Goal: Task Accomplishment & Management: Manage account settings

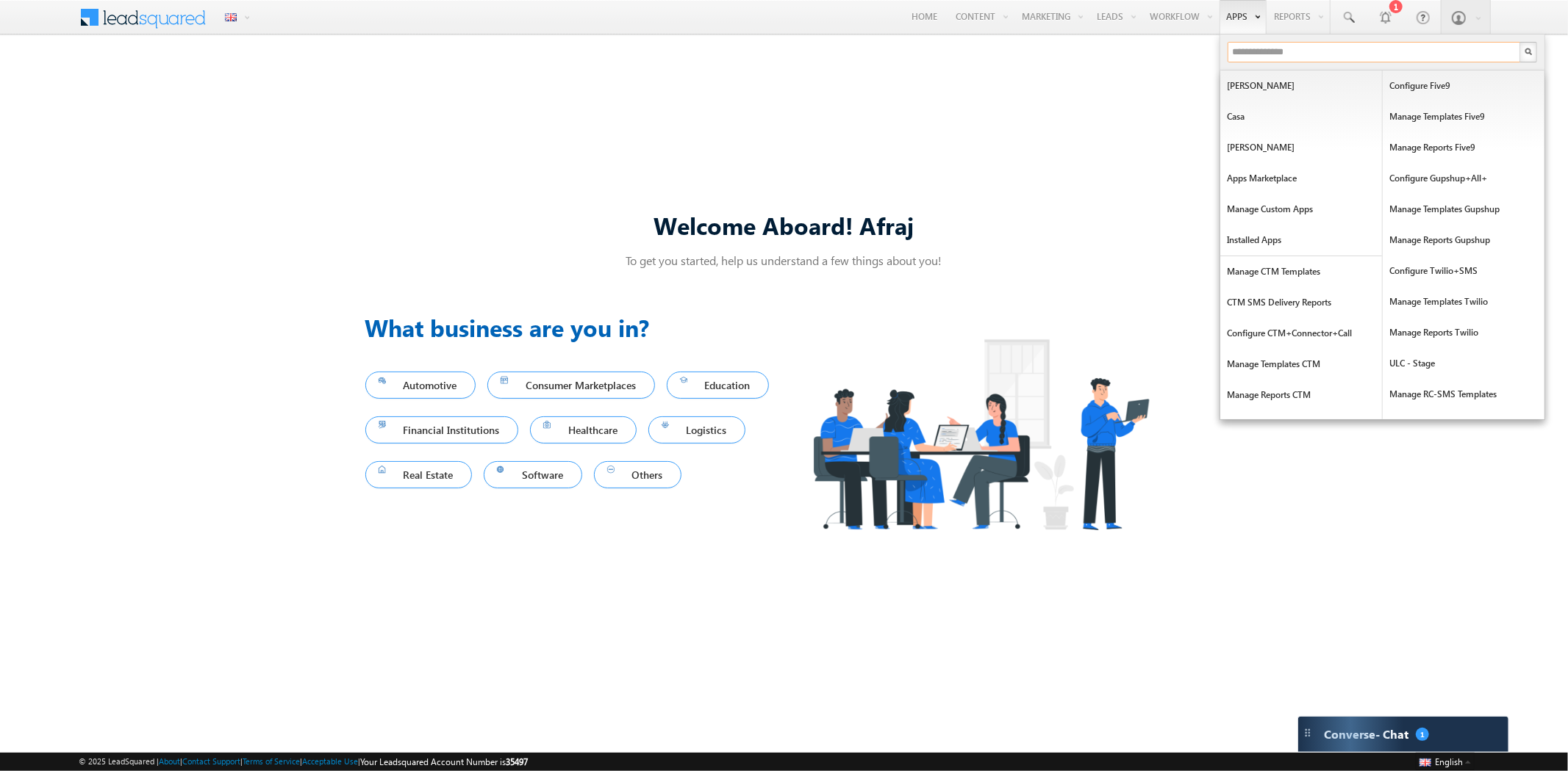
click at [1265, 55] on input "text" at bounding box center [1373, 52] width 293 height 21
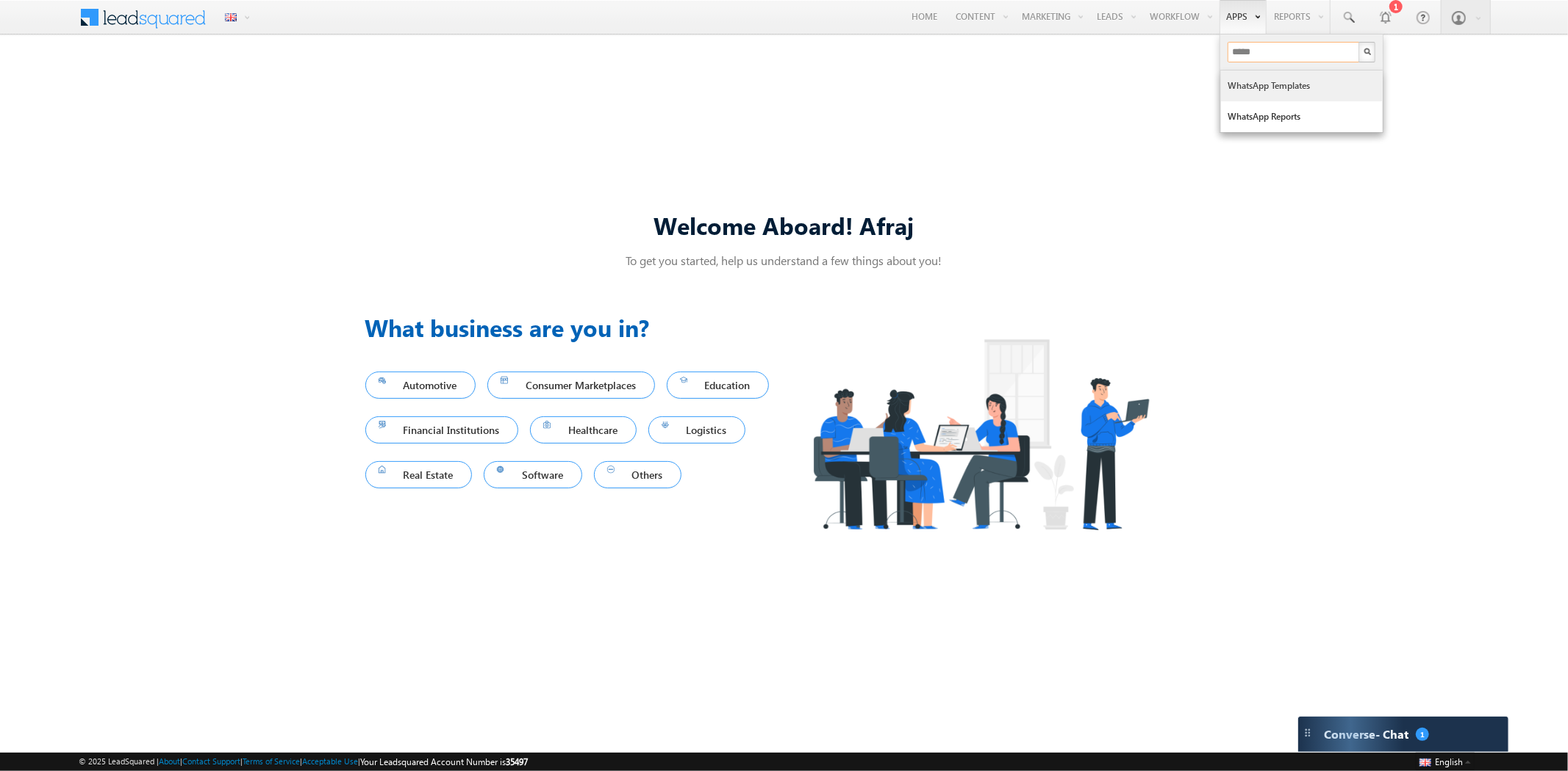
type input "*****"
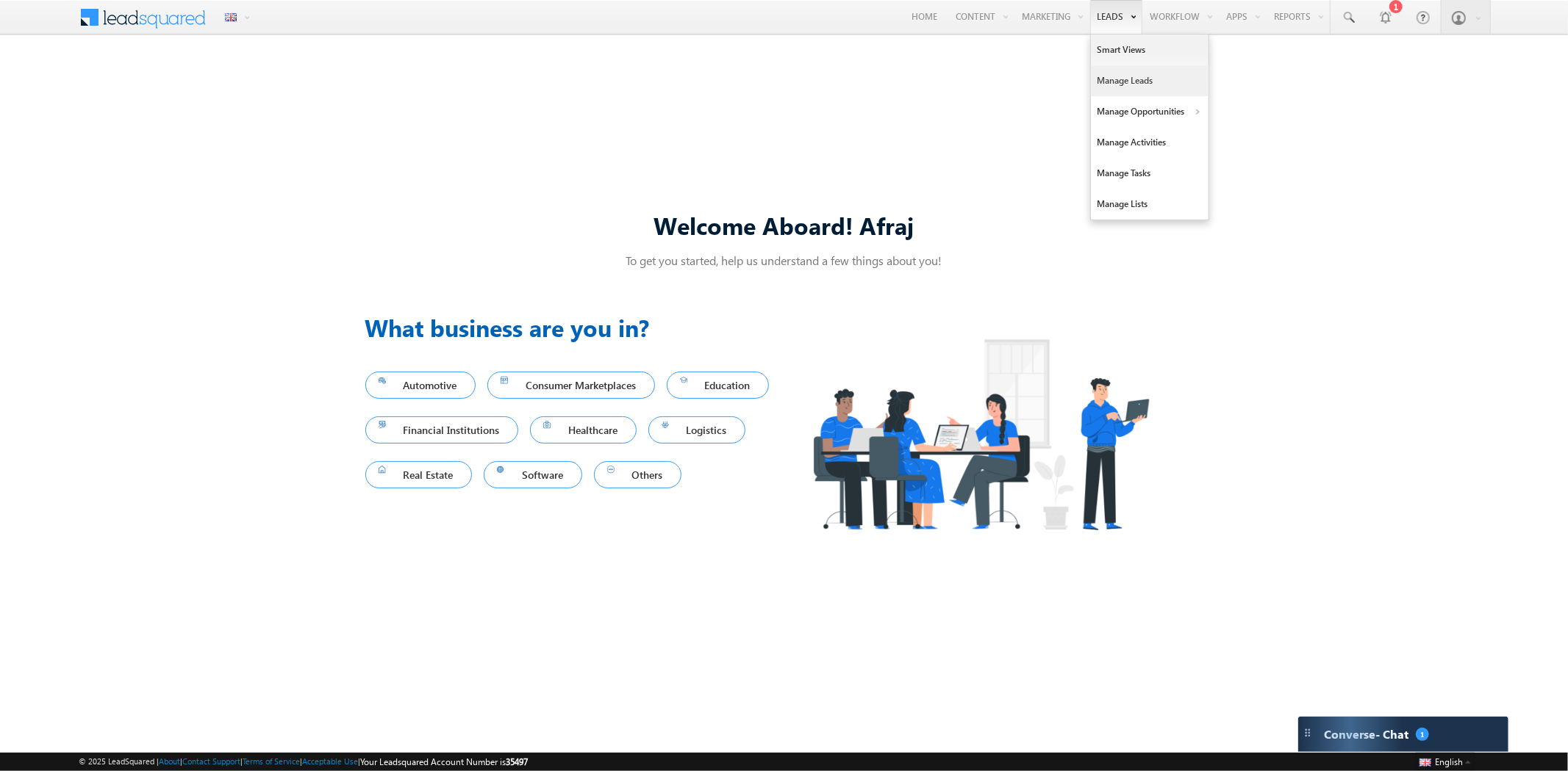
click at [1106, 80] on link "Manage Leads" at bounding box center [1149, 81] width 118 height 31
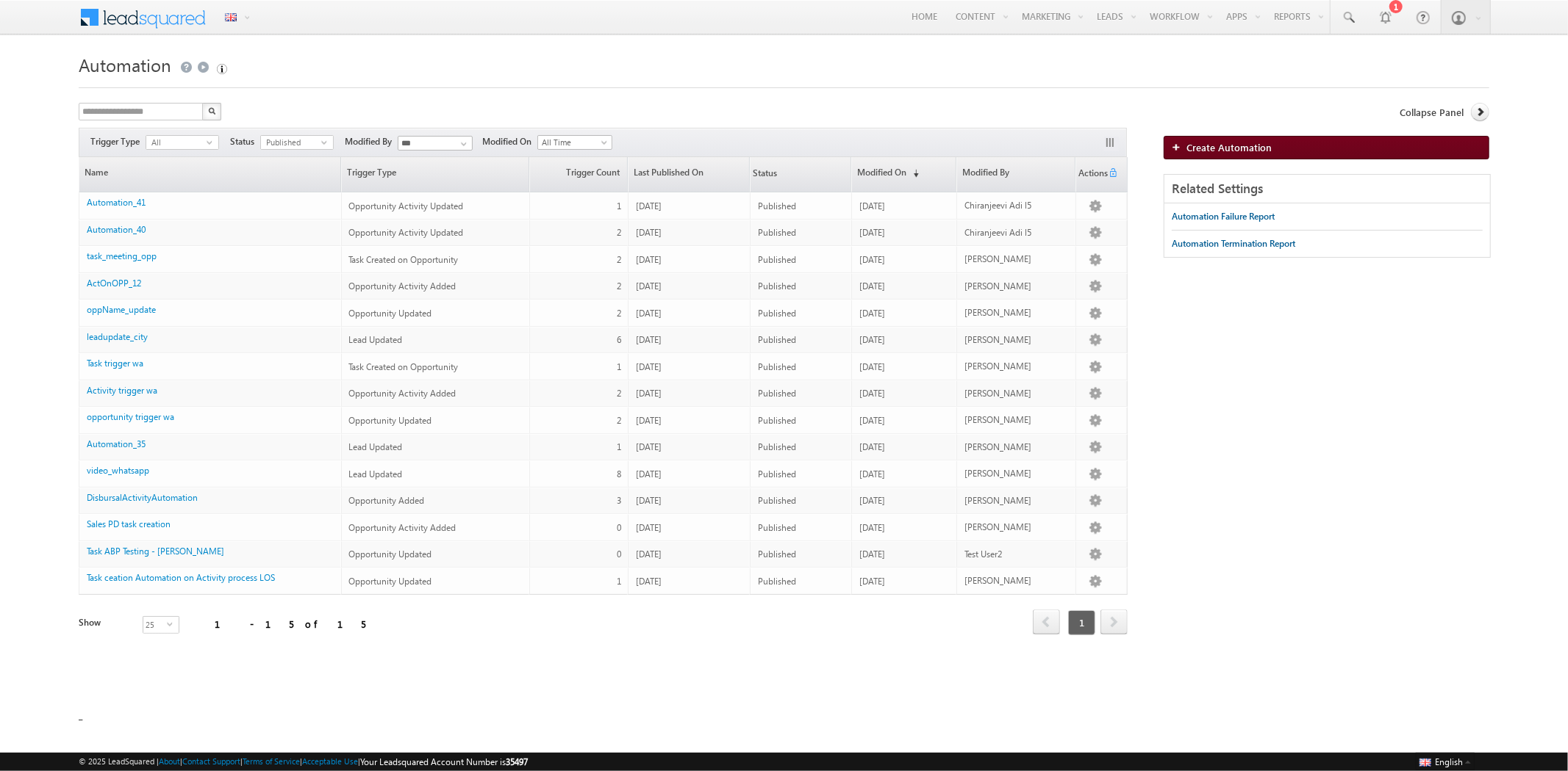
click at [1178, 159] on div "Create Automation" at bounding box center [1326, 155] width 325 height 38
click at [1178, 153] on link "Create Automation" at bounding box center [1326, 147] width 325 height 23
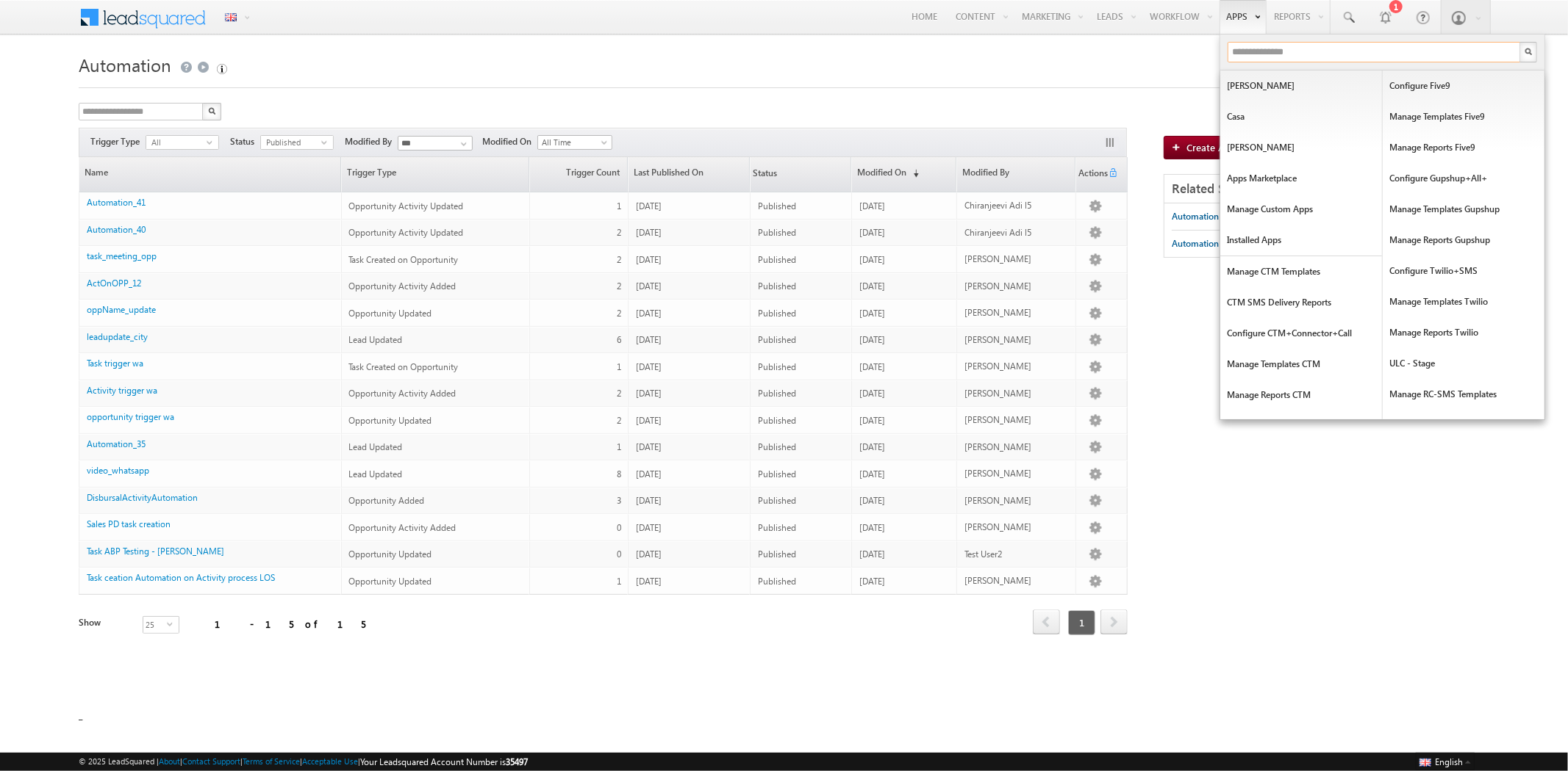
click at [1270, 45] on input "text" at bounding box center [1373, 52] width 293 height 21
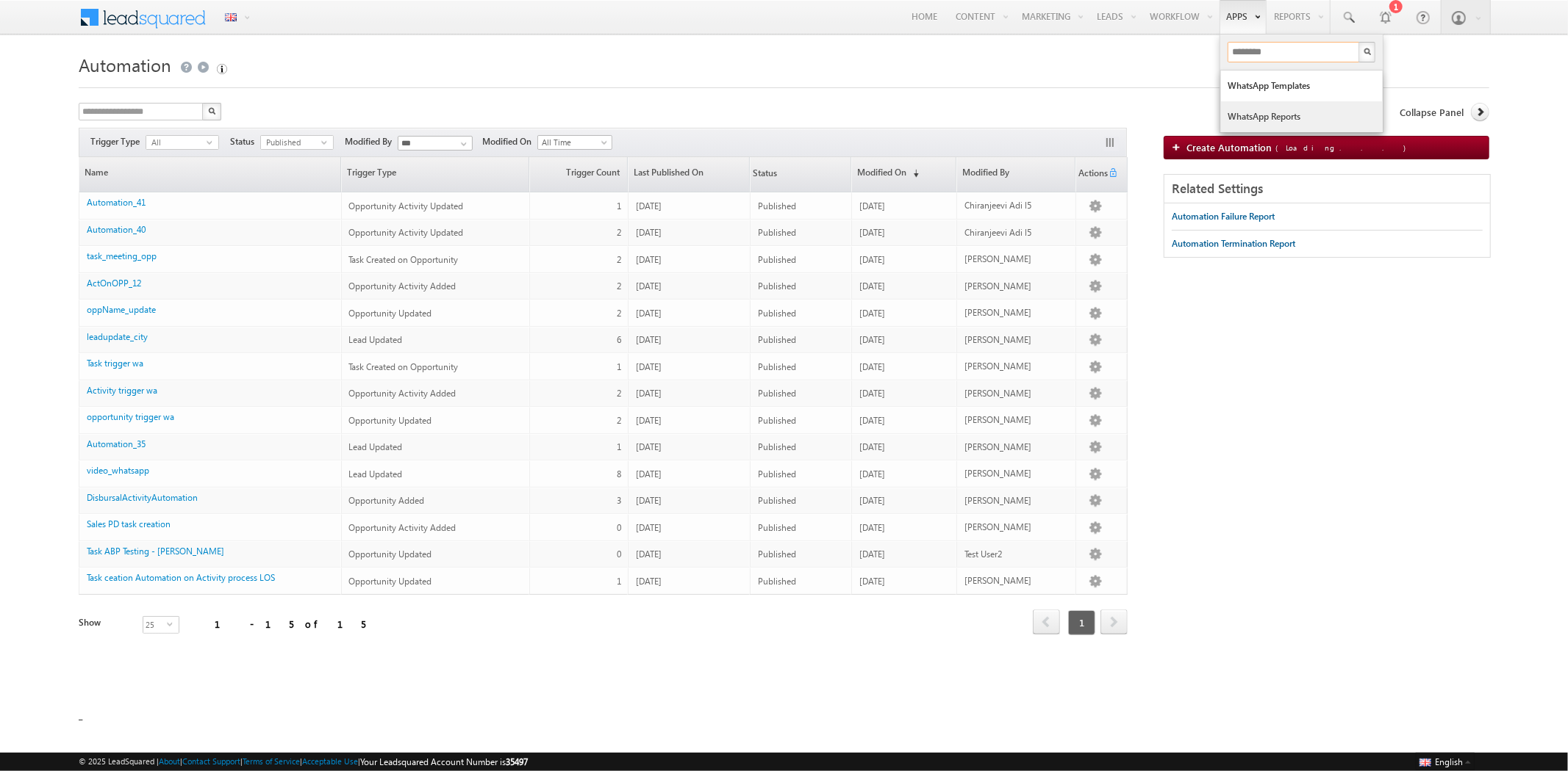
type input "********"
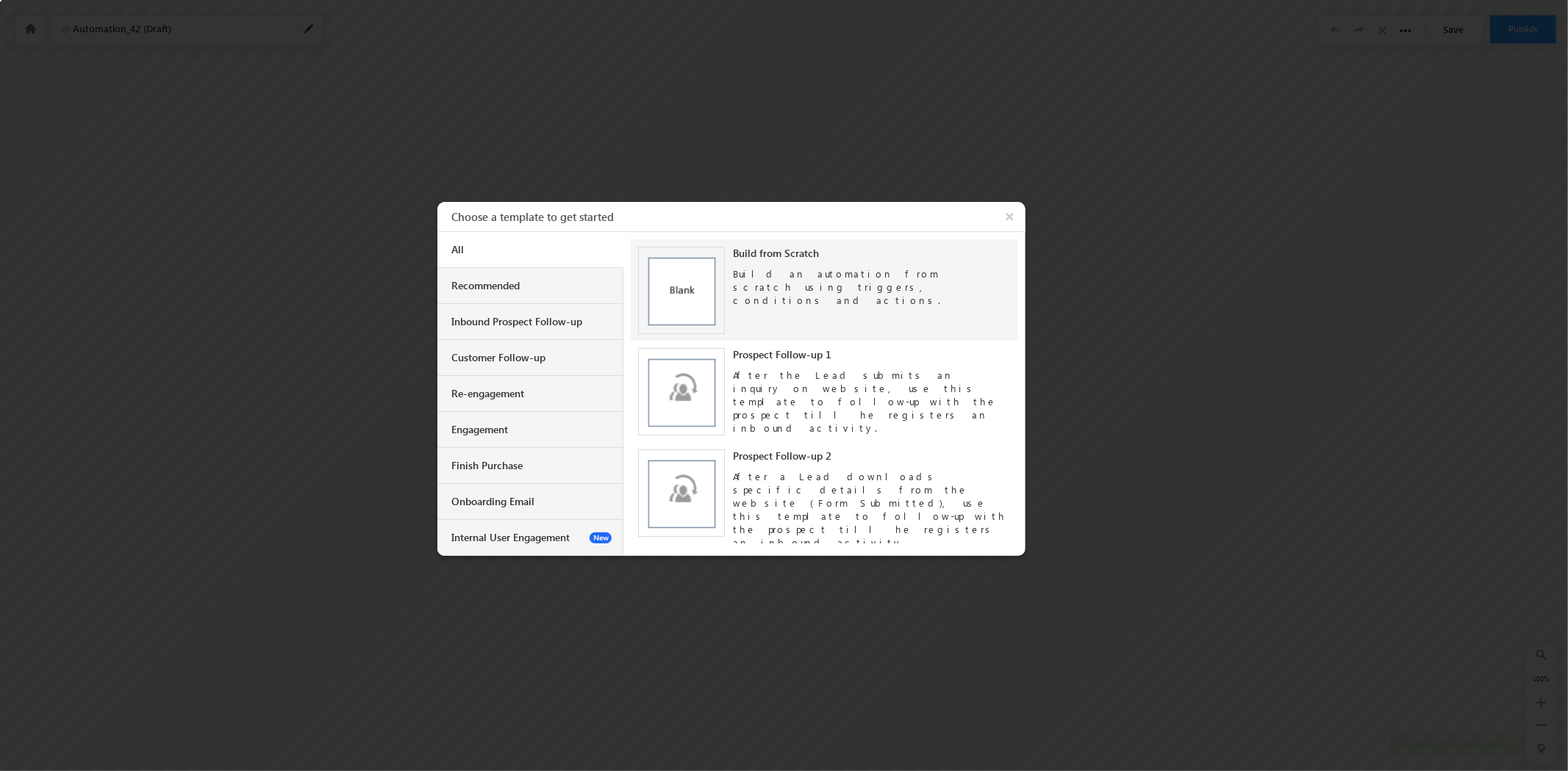
click at [710, 276] on img at bounding box center [682, 290] width 87 height 87
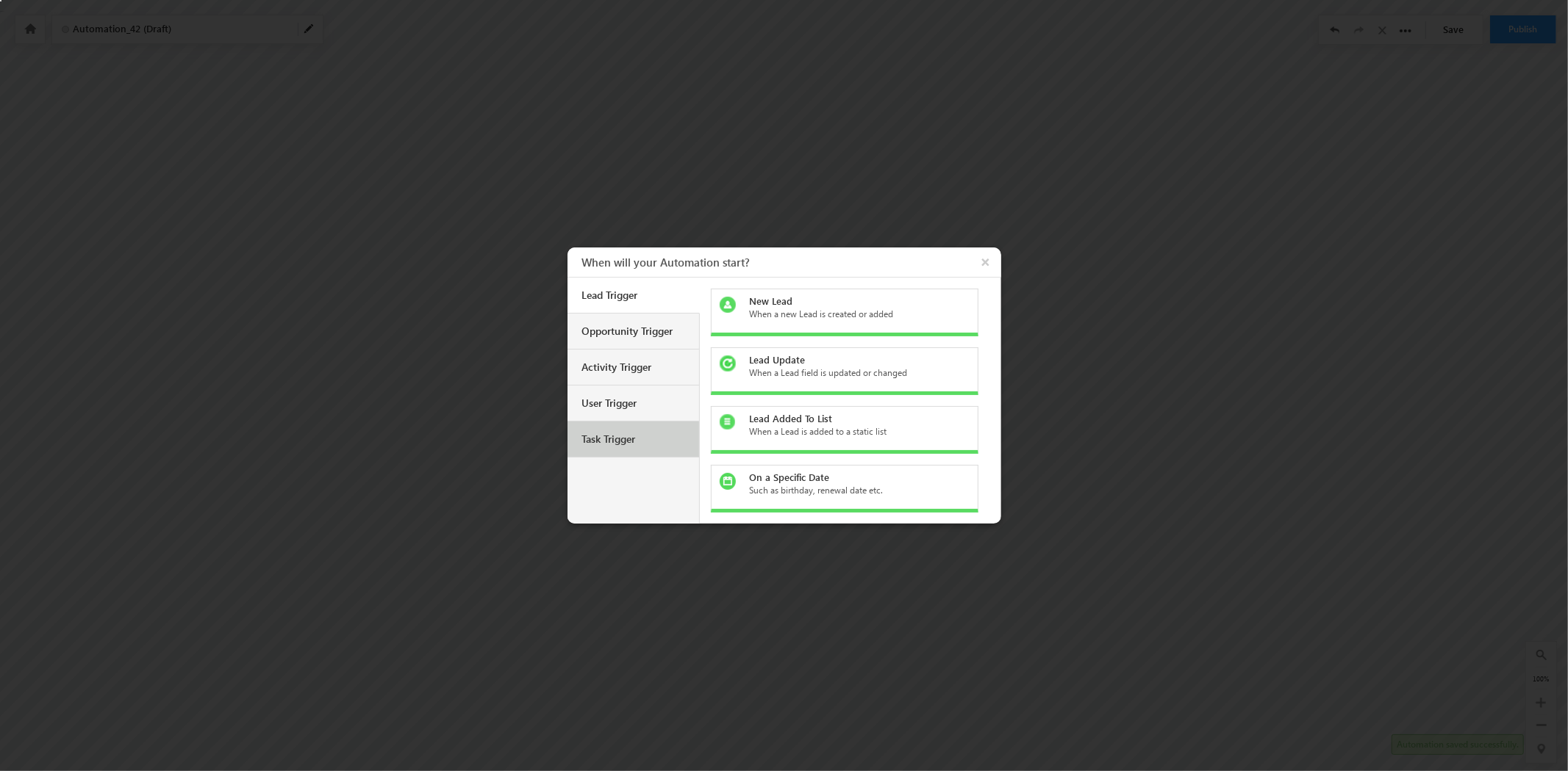
click at [629, 433] on div "Task Trigger" at bounding box center [635, 439] width 106 height 13
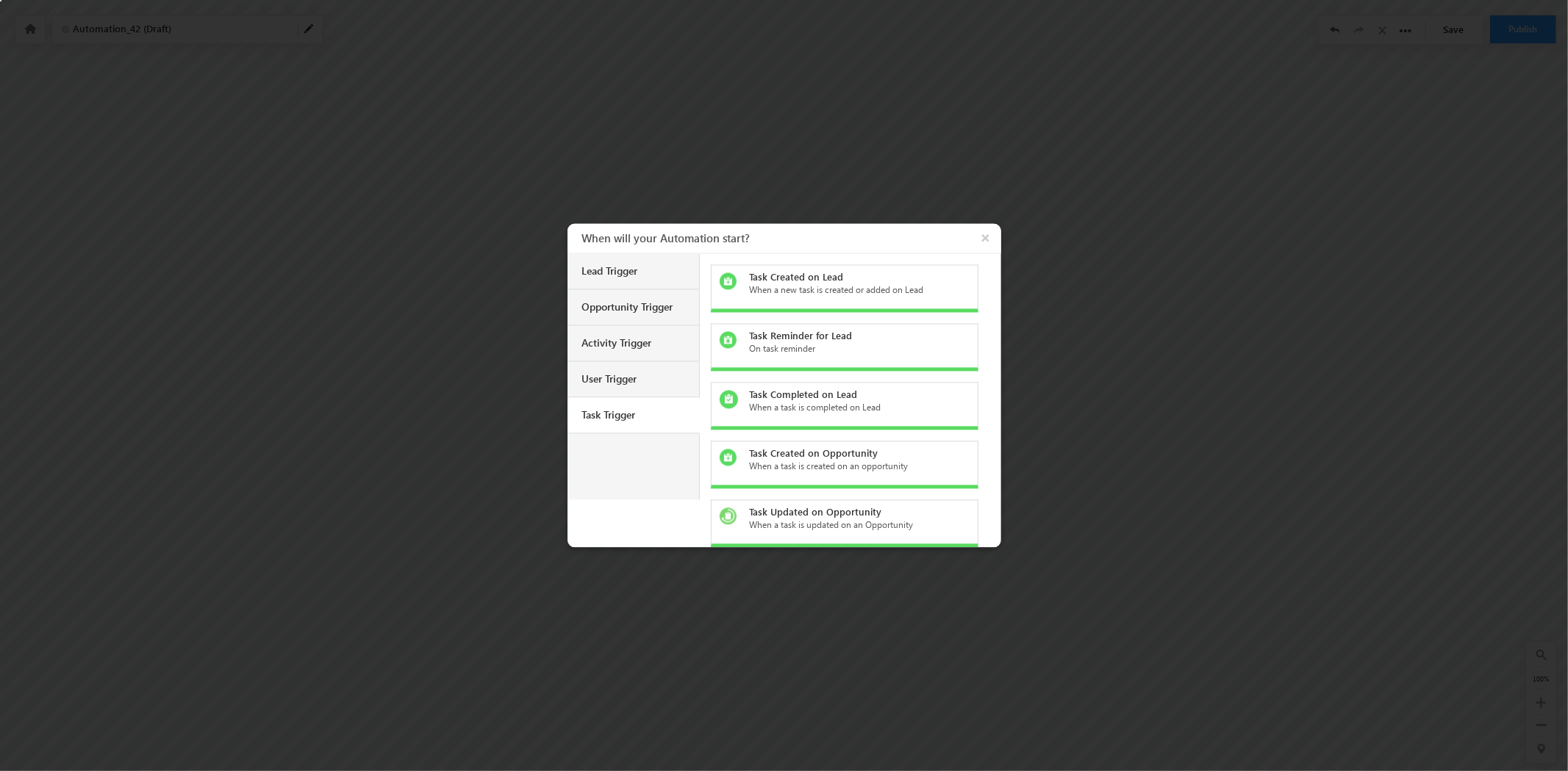
click at [805, 291] on div "When a new task is created or added on Lead" at bounding box center [853, 290] width 208 height 13
click at [0, 0] on div at bounding box center [0, 0] width 0 height 0
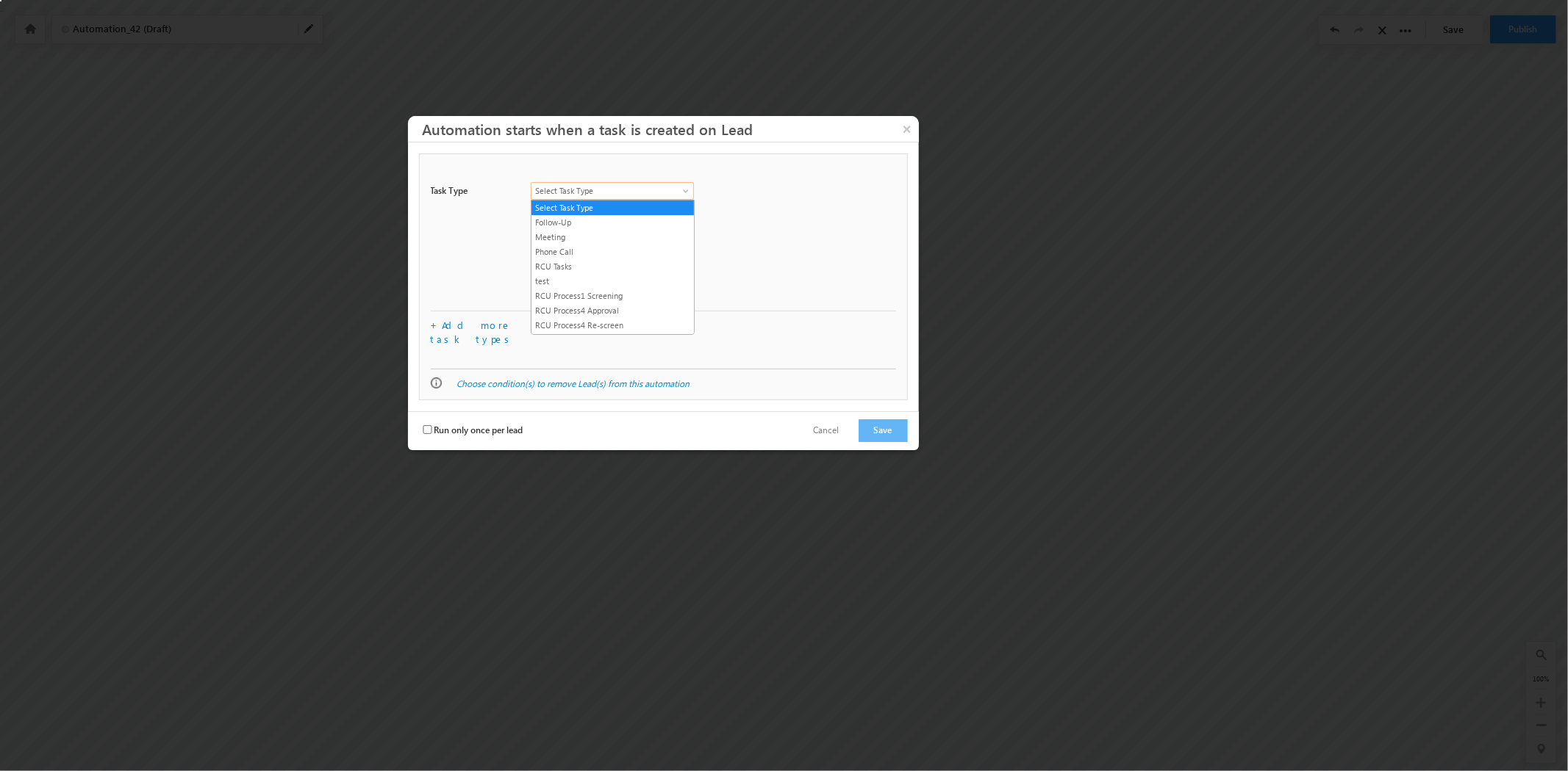
click at [688, 185] on link "Select Task Type" at bounding box center [612, 191] width 163 height 17
click at [605, 267] on link "RCU Tasks" at bounding box center [612, 266] width 163 height 13
click at [879, 419] on button "Save" at bounding box center [883, 430] width 49 height 22
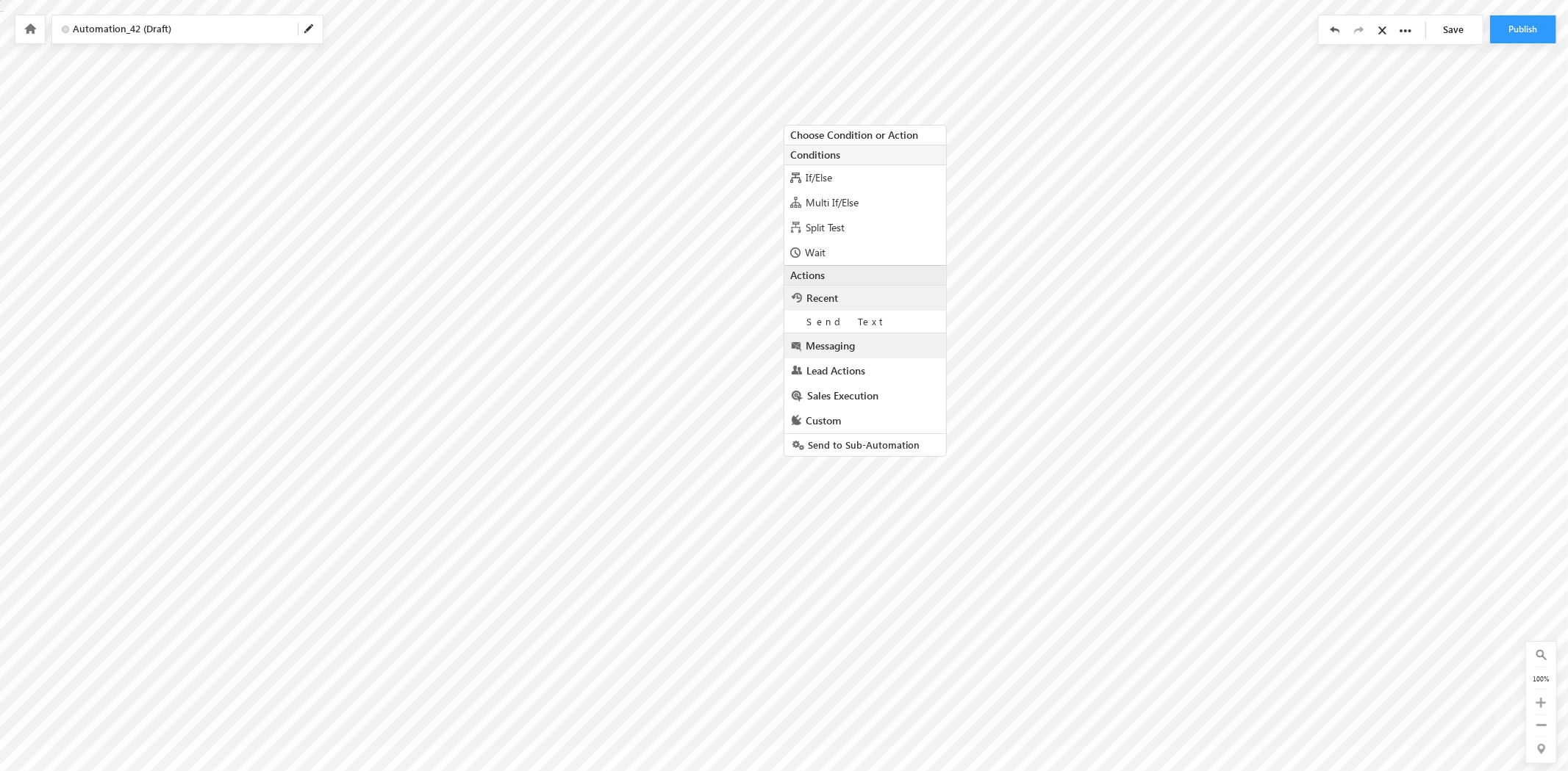
click at [859, 341] on link "Messaging" at bounding box center [865, 346] width 162 height 25
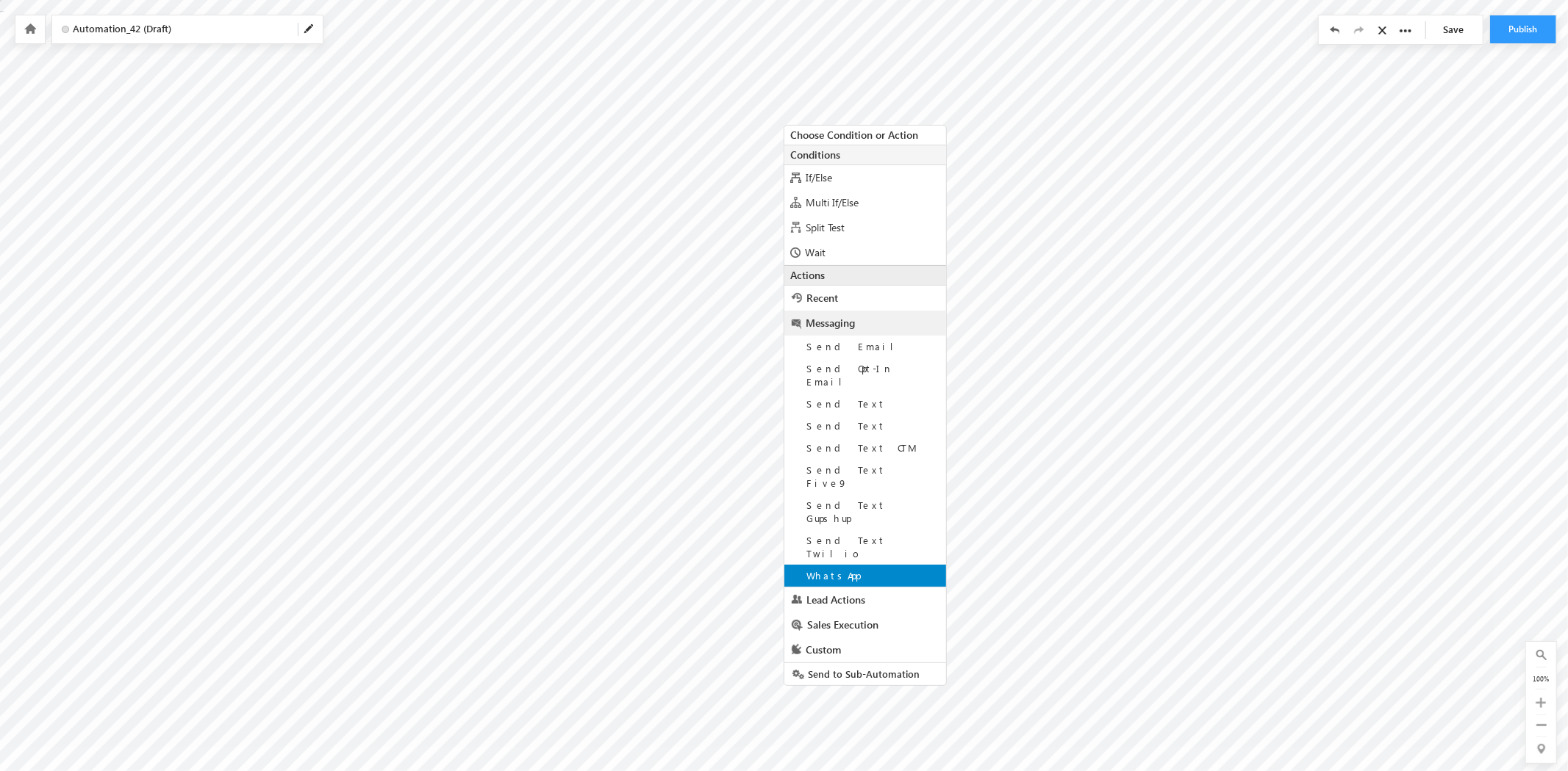
click at [870, 565] on div "WhatsApp" at bounding box center [865, 576] width 162 height 22
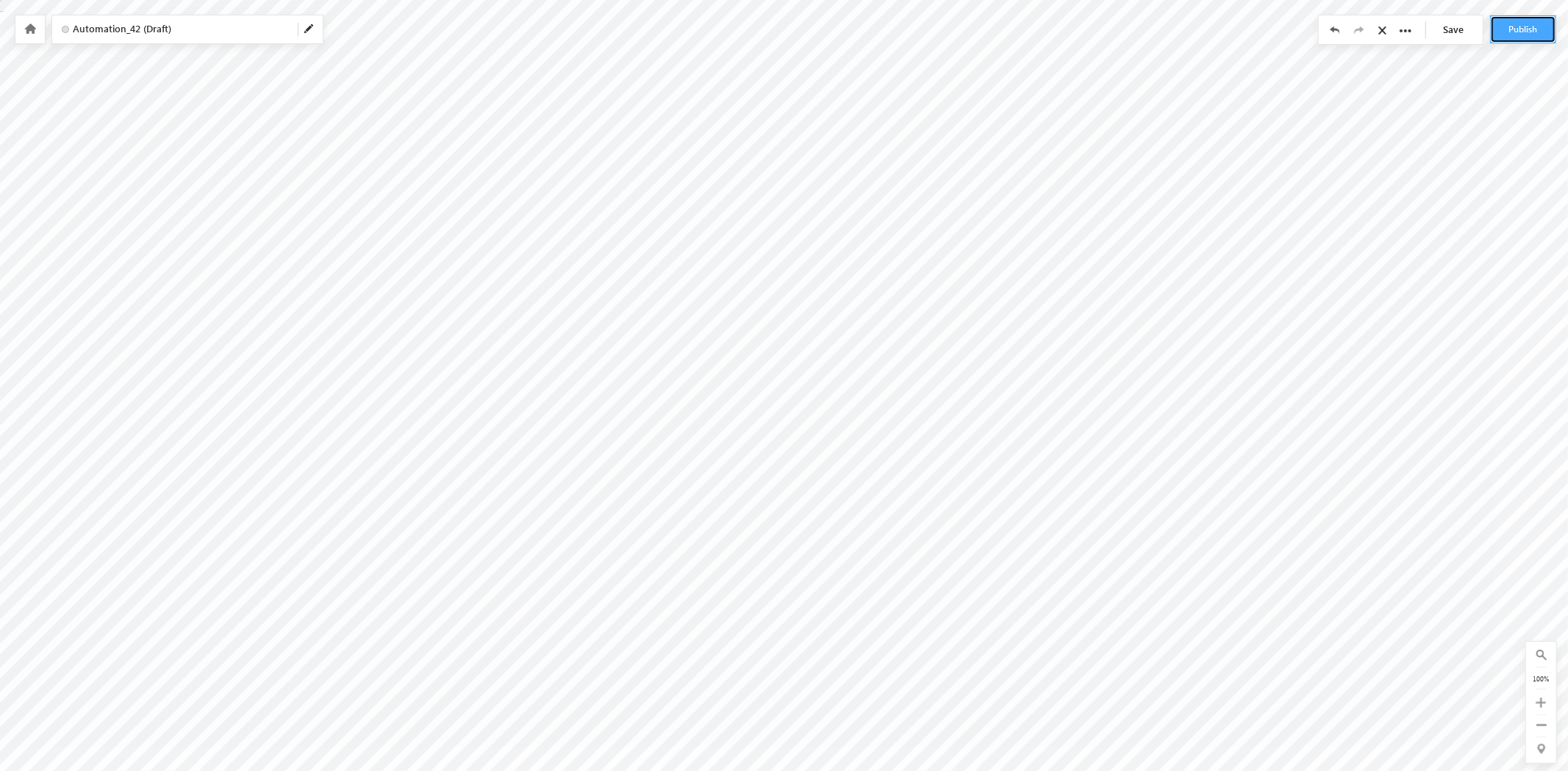
click at [1516, 31] on button "Publish" at bounding box center [1523, 29] width 66 height 28
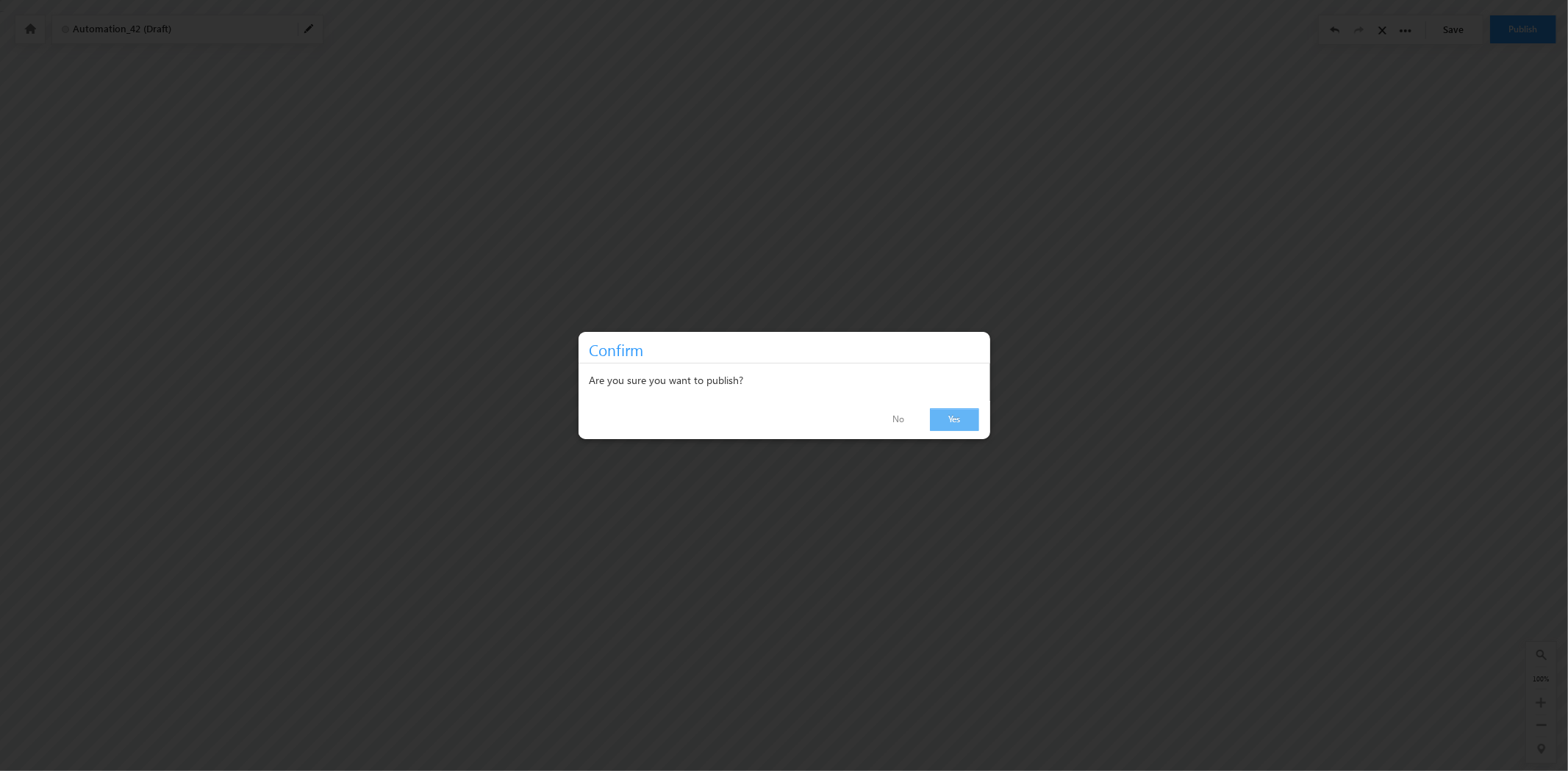
click at [963, 414] on link "Yes" at bounding box center [954, 420] width 49 height 22
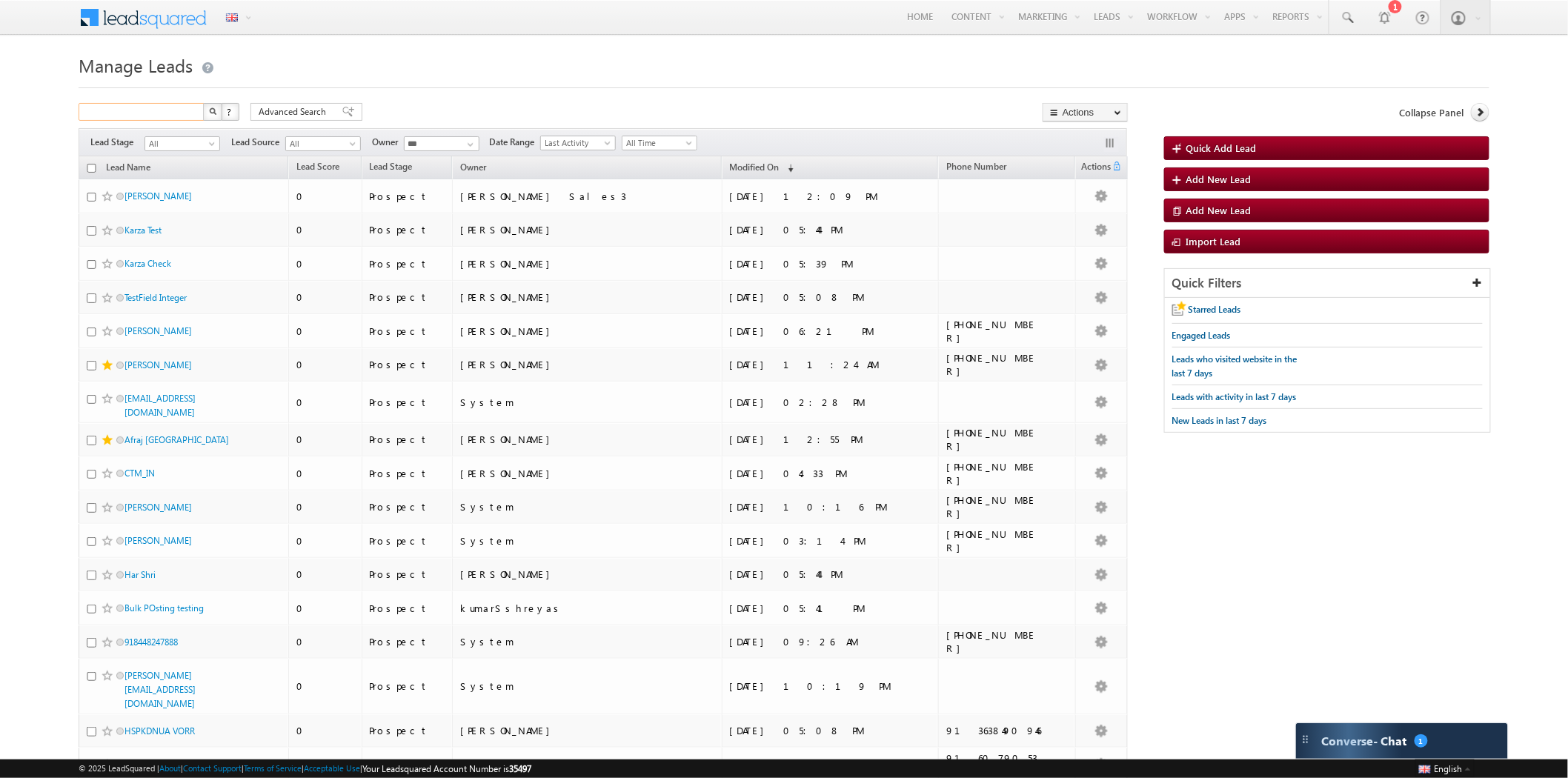
click at [136, 111] on input "text" at bounding box center [141, 112] width 126 height 17
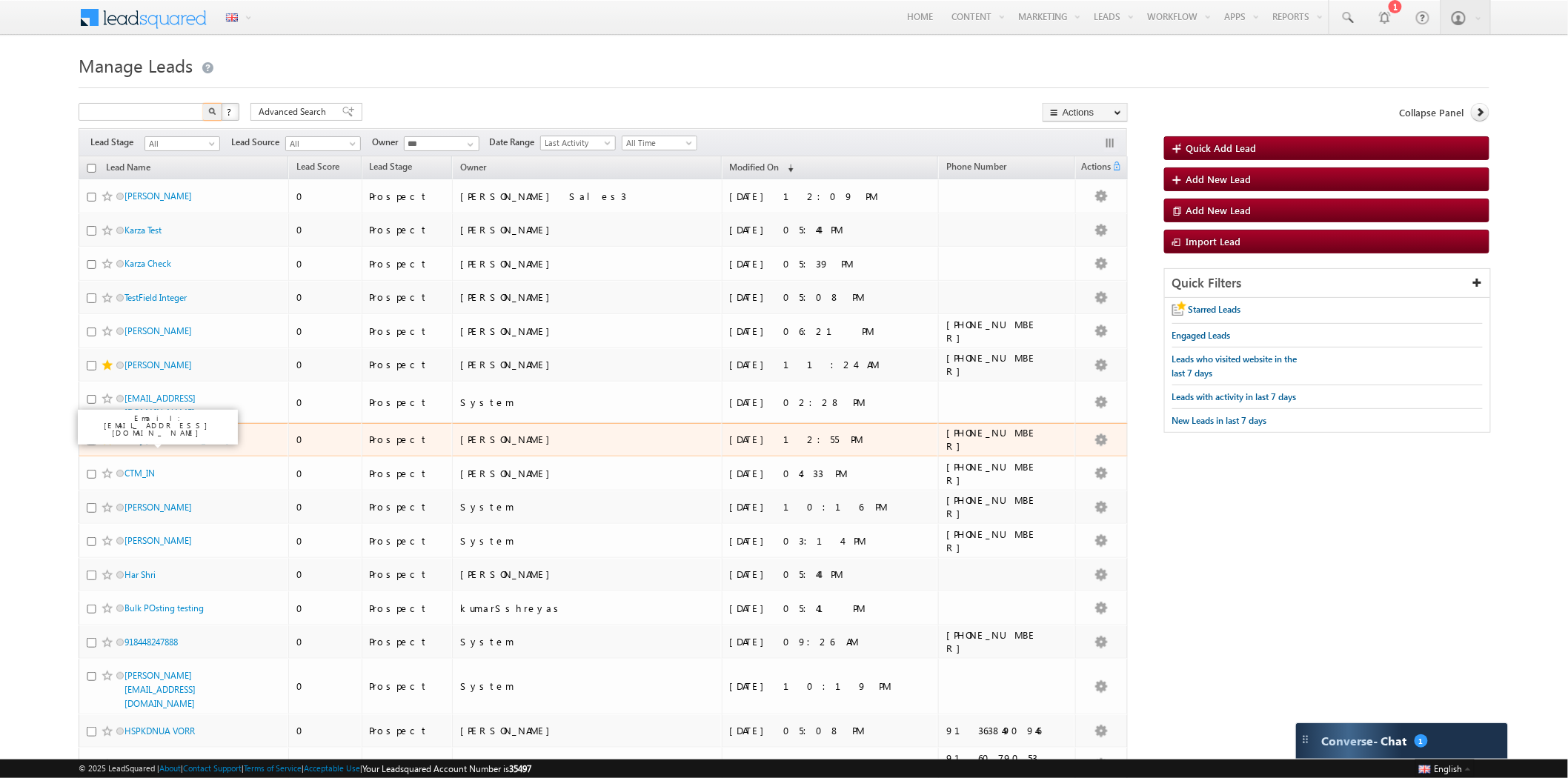
type input "**********"
click at [153, 440] on link "Afraj [GEOGRAPHIC_DATA]" at bounding box center [177, 440] width 105 height 11
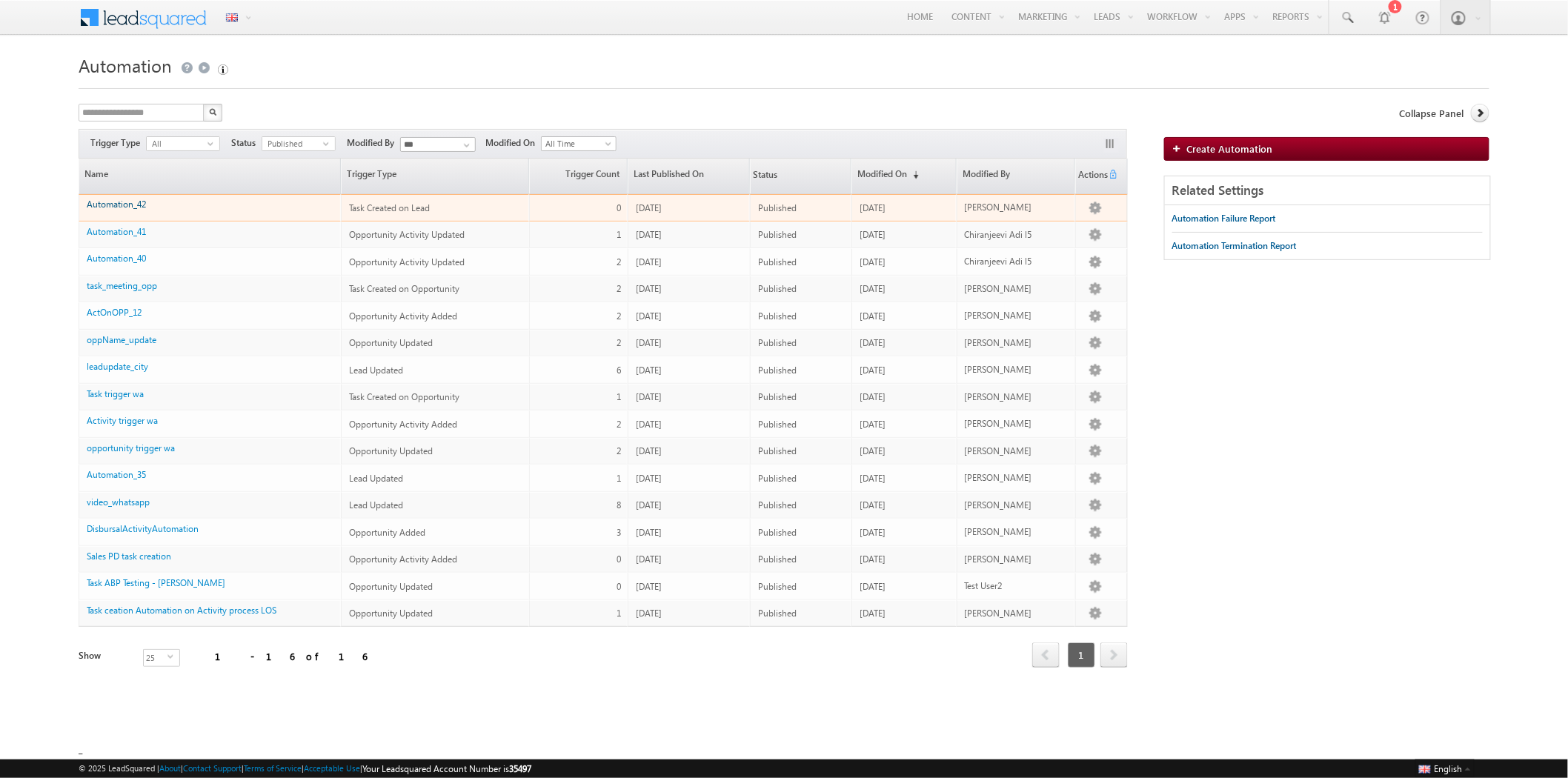
click at [135, 203] on link "Automation_42" at bounding box center [116, 204] width 59 height 11
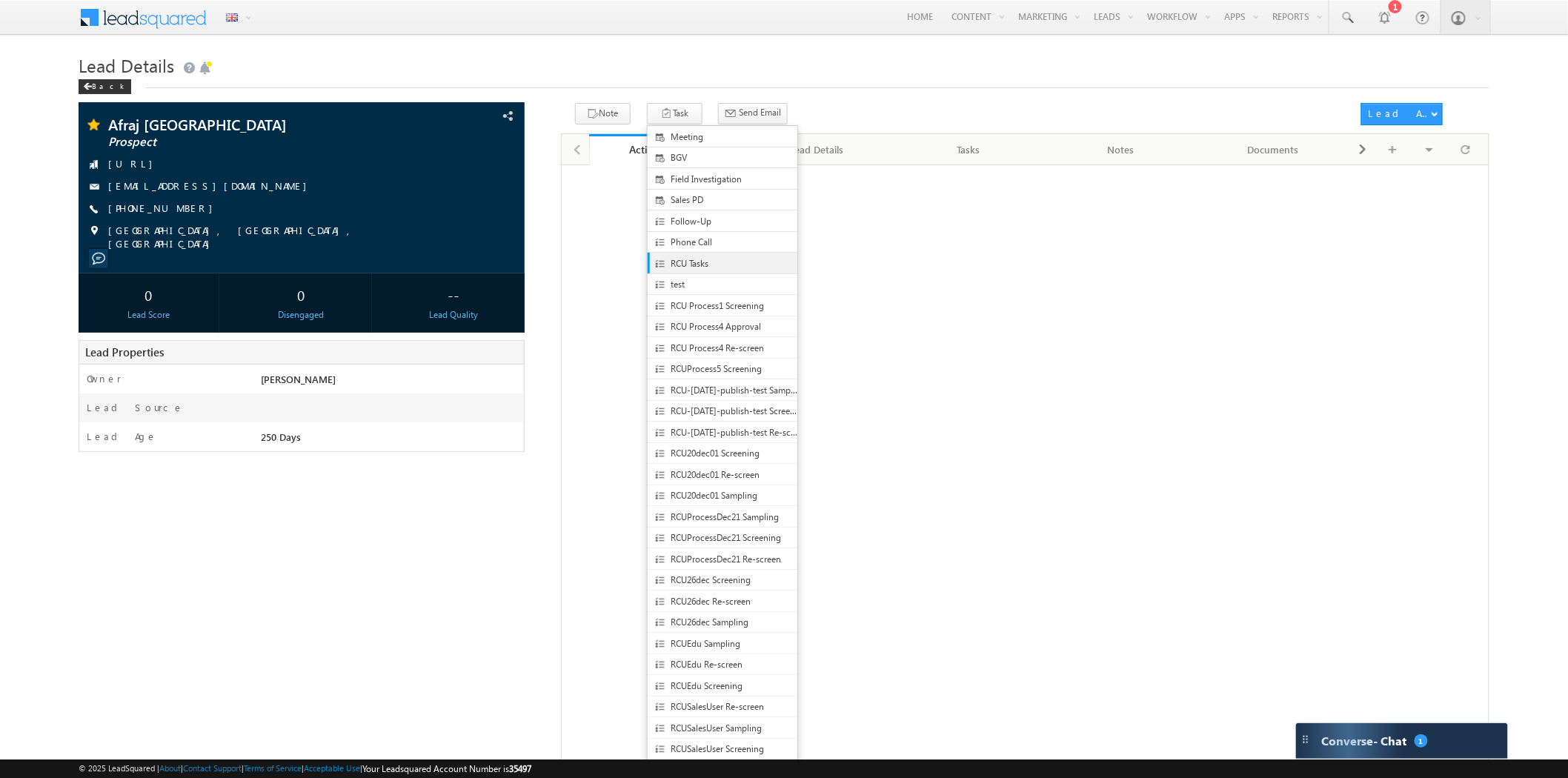
click at [676, 261] on span "RCU Tasks" at bounding box center [734, 263] width 128 height 13
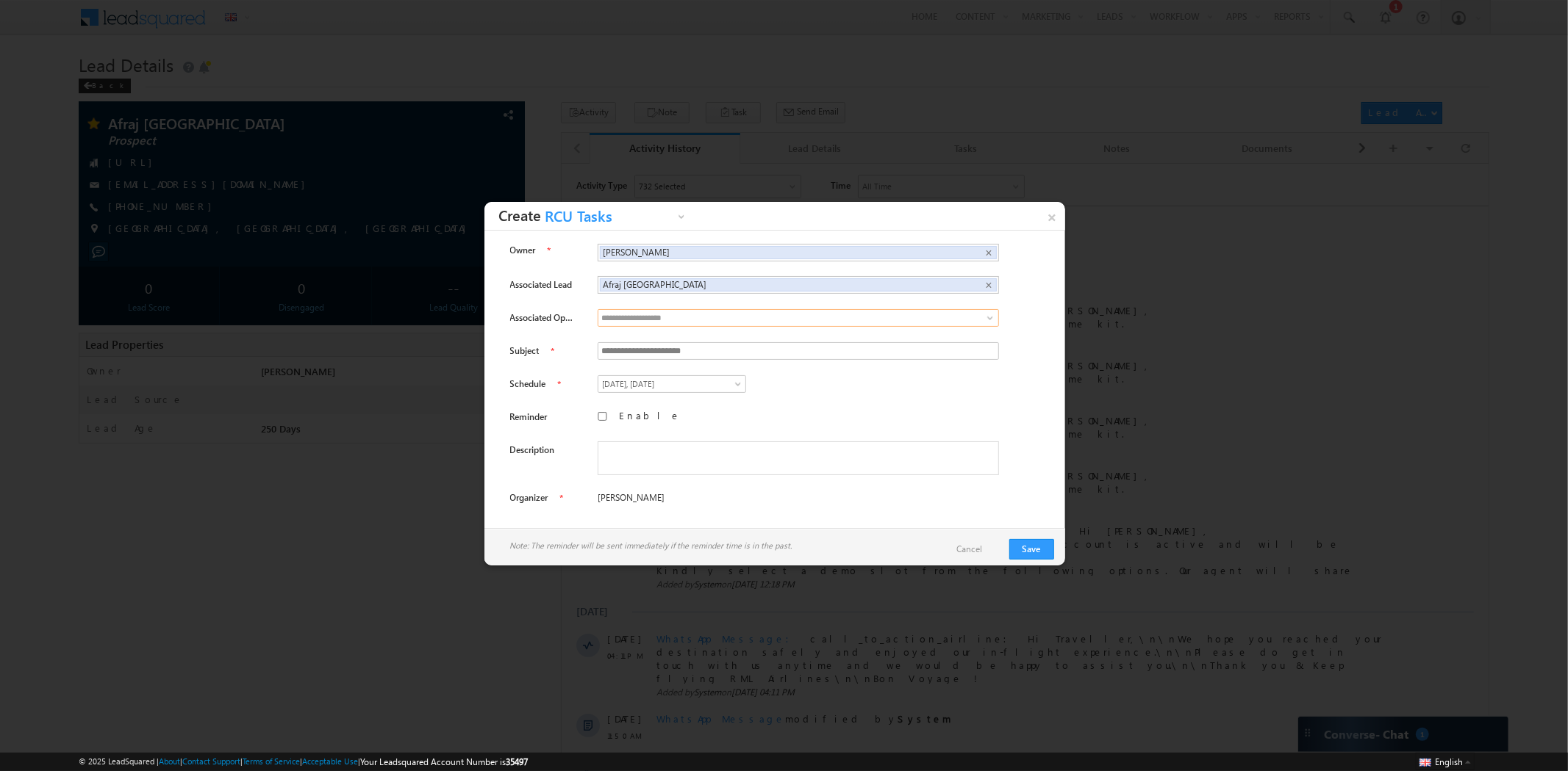
click at [640, 322] on input at bounding box center [798, 318] width 401 height 17
click at [673, 431] on span at bounding box center [679, 437] width 12 height 12
click at [644, 475] on link "1" at bounding box center [657, 469] width 67 height 16
click at [638, 487] on textarea at bounding box center [798, 488] width 401 height 34
type textarea "****"
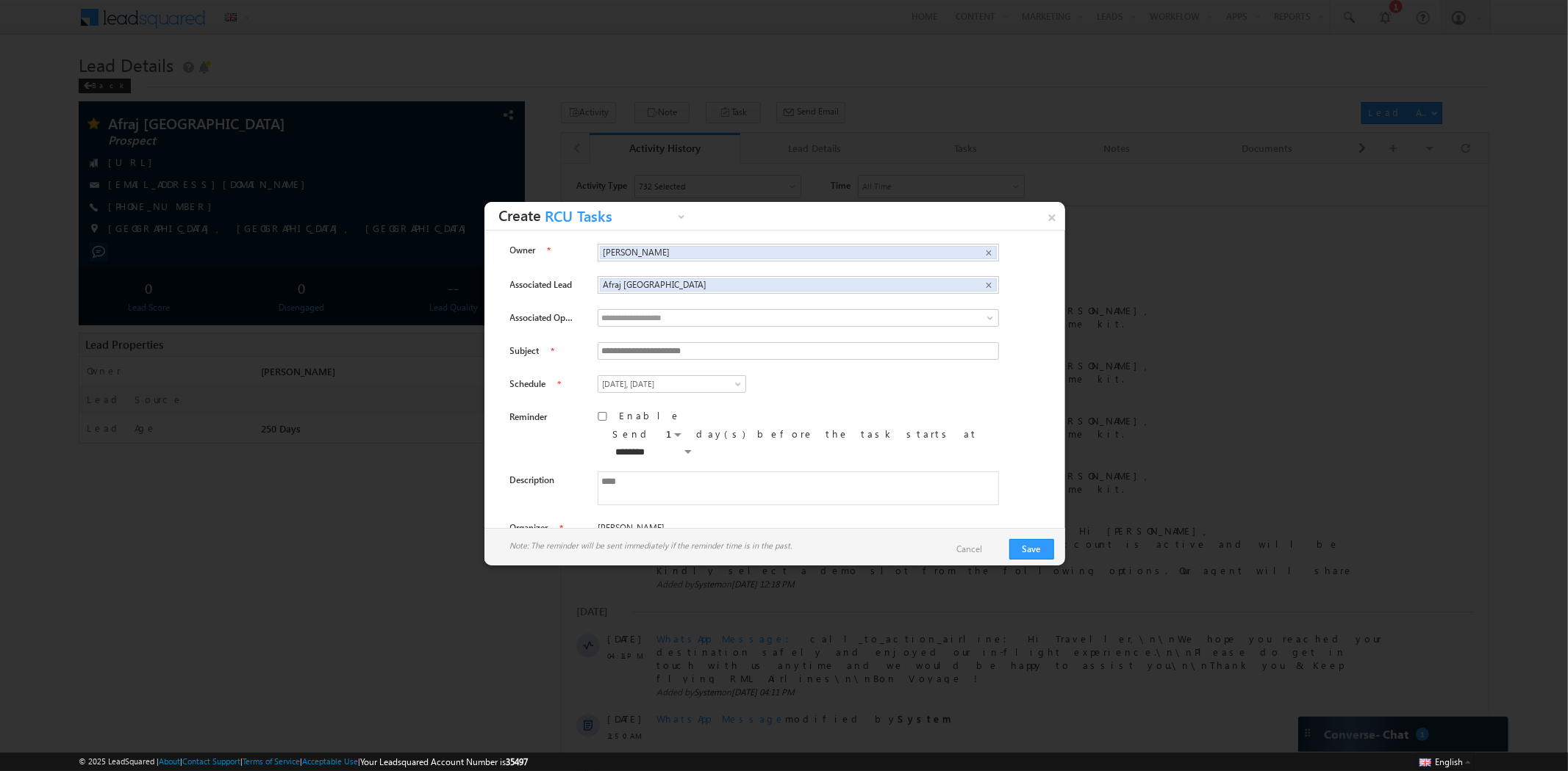
click at [886, 395] on div "**********" at bounding box center [810, 386] width 424 height 22
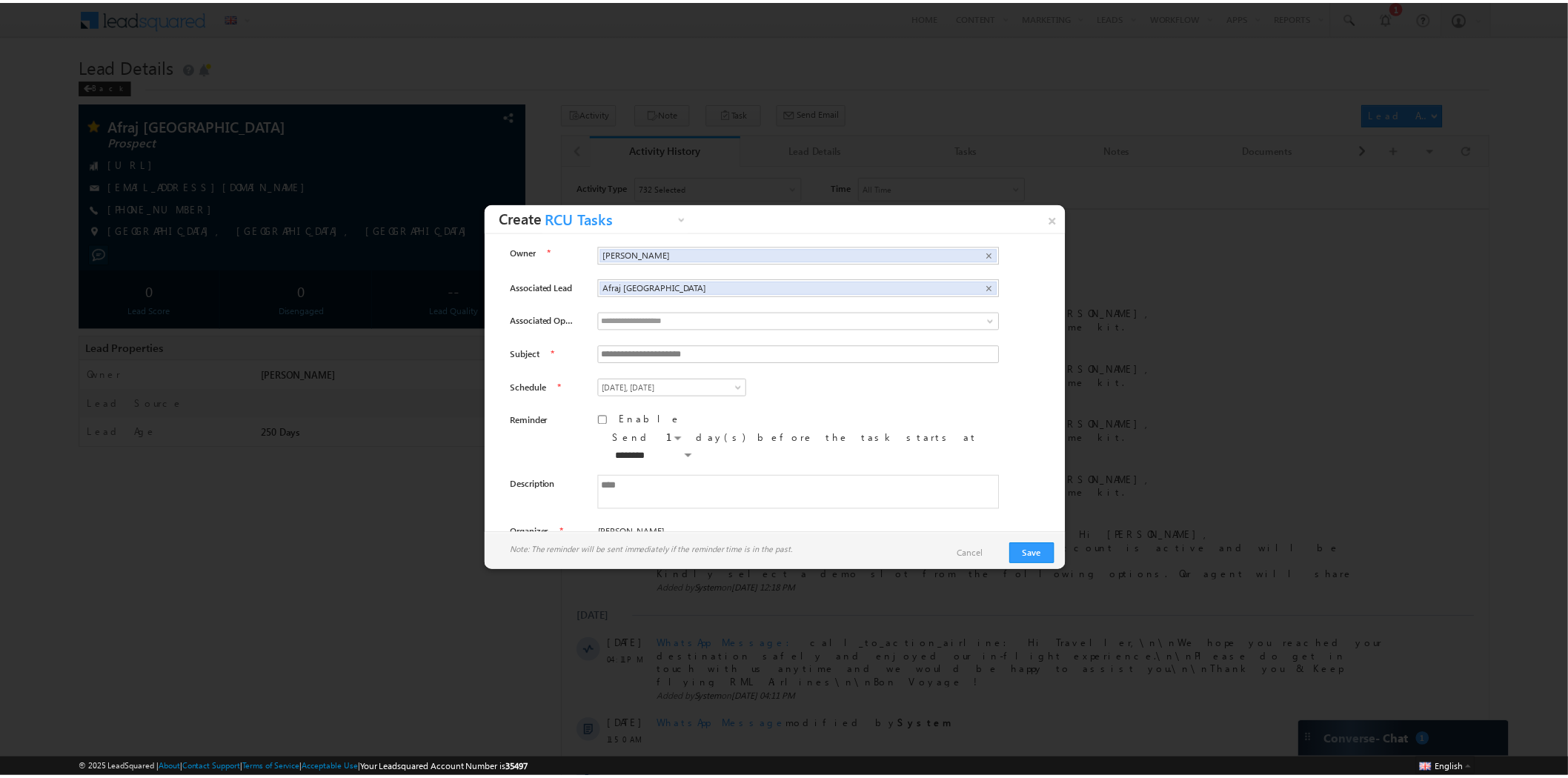
scroll to position [23, 0]
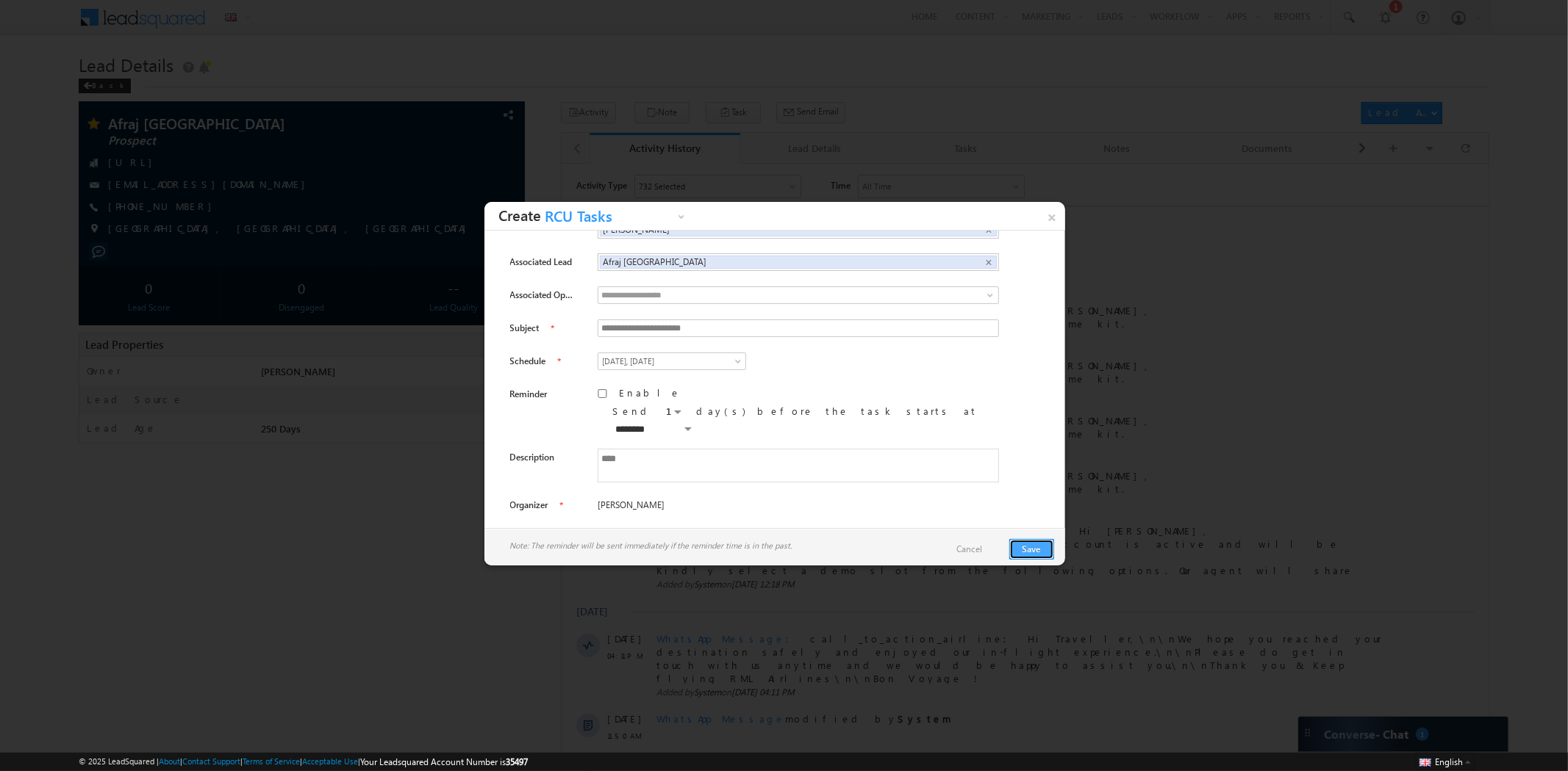
click at [1027, 547] on button "Save" at bounding box center [1032, 550] width 45 height 21
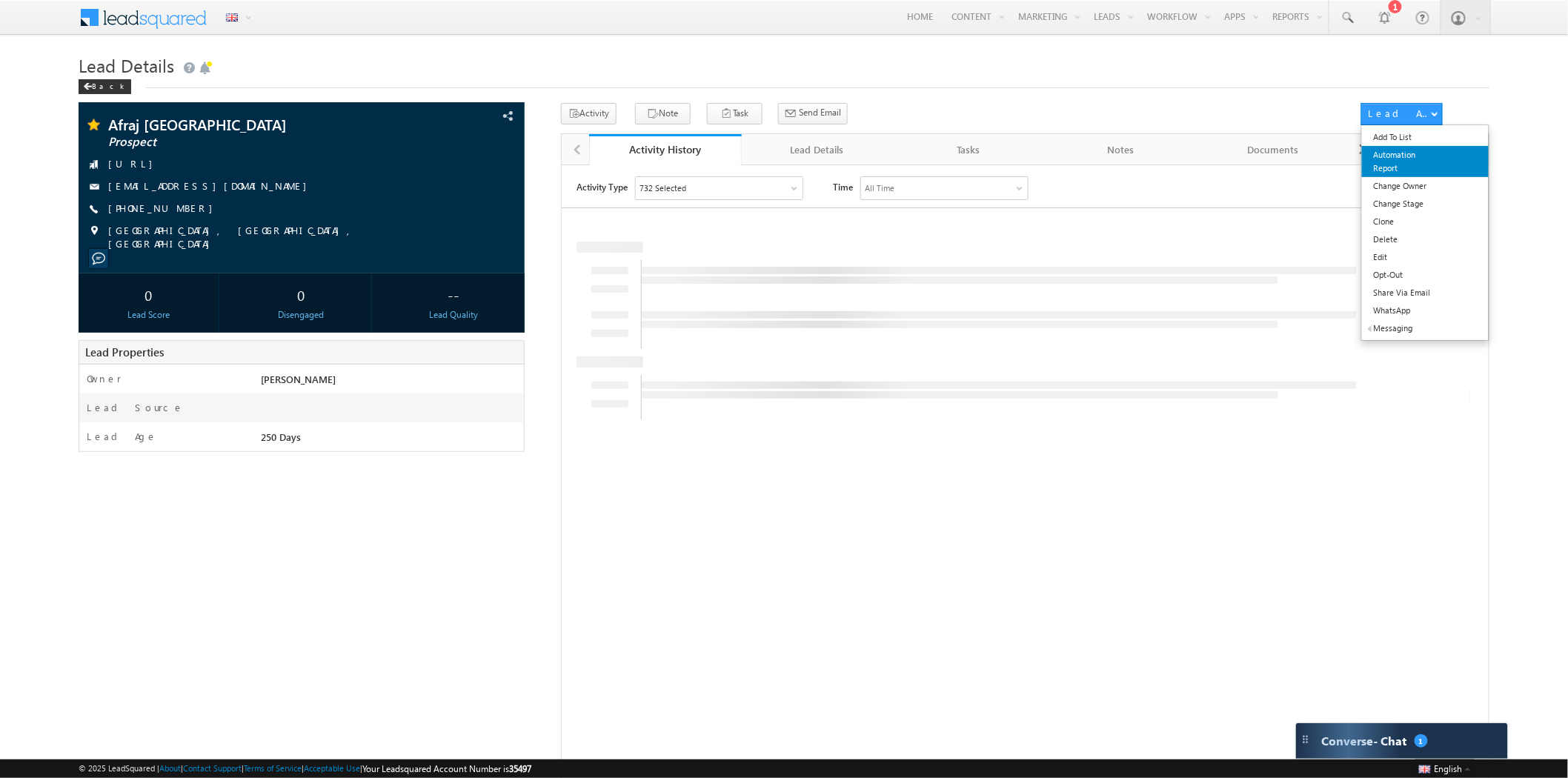
click at [1400, 159] on link "Automation Report" at bounding box center [1425, 161] width 126 height 31
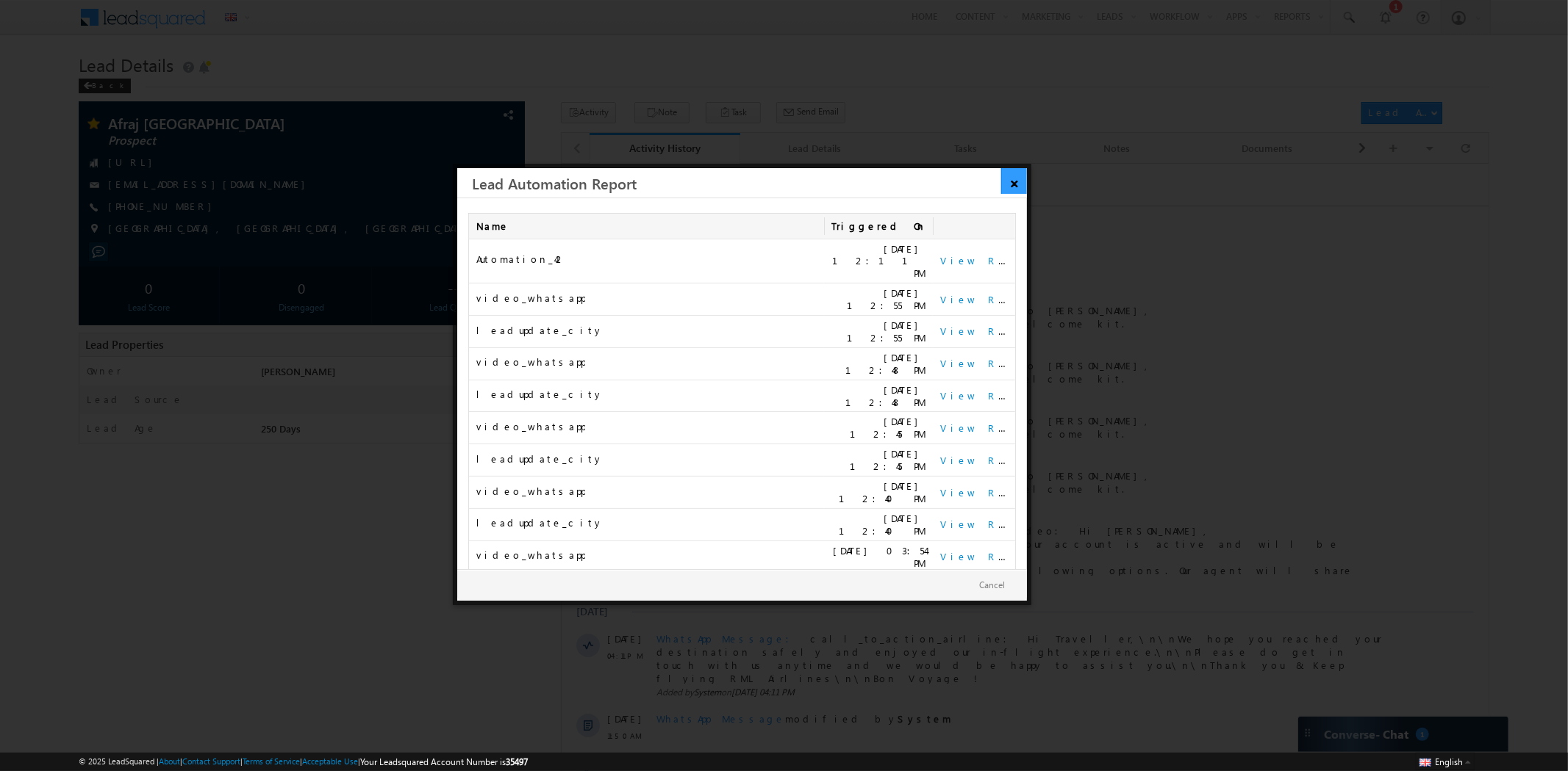
click at [1012, 183] on link "×" at bounding box center [1014, 182] width 26 height 26
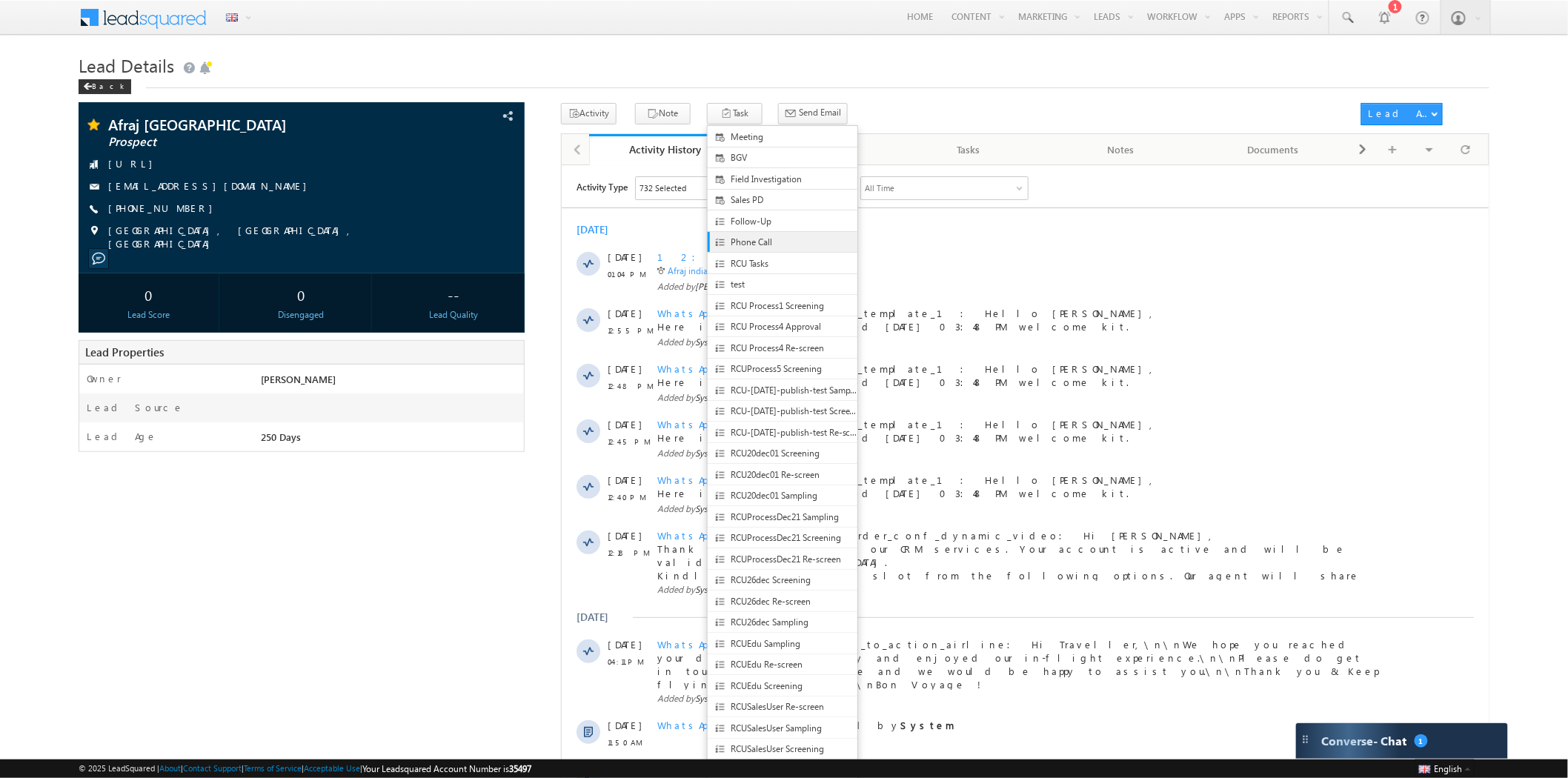
click at [760, 240] on span "Phone Call" at bounding box center [794, 242] width 128 height 13
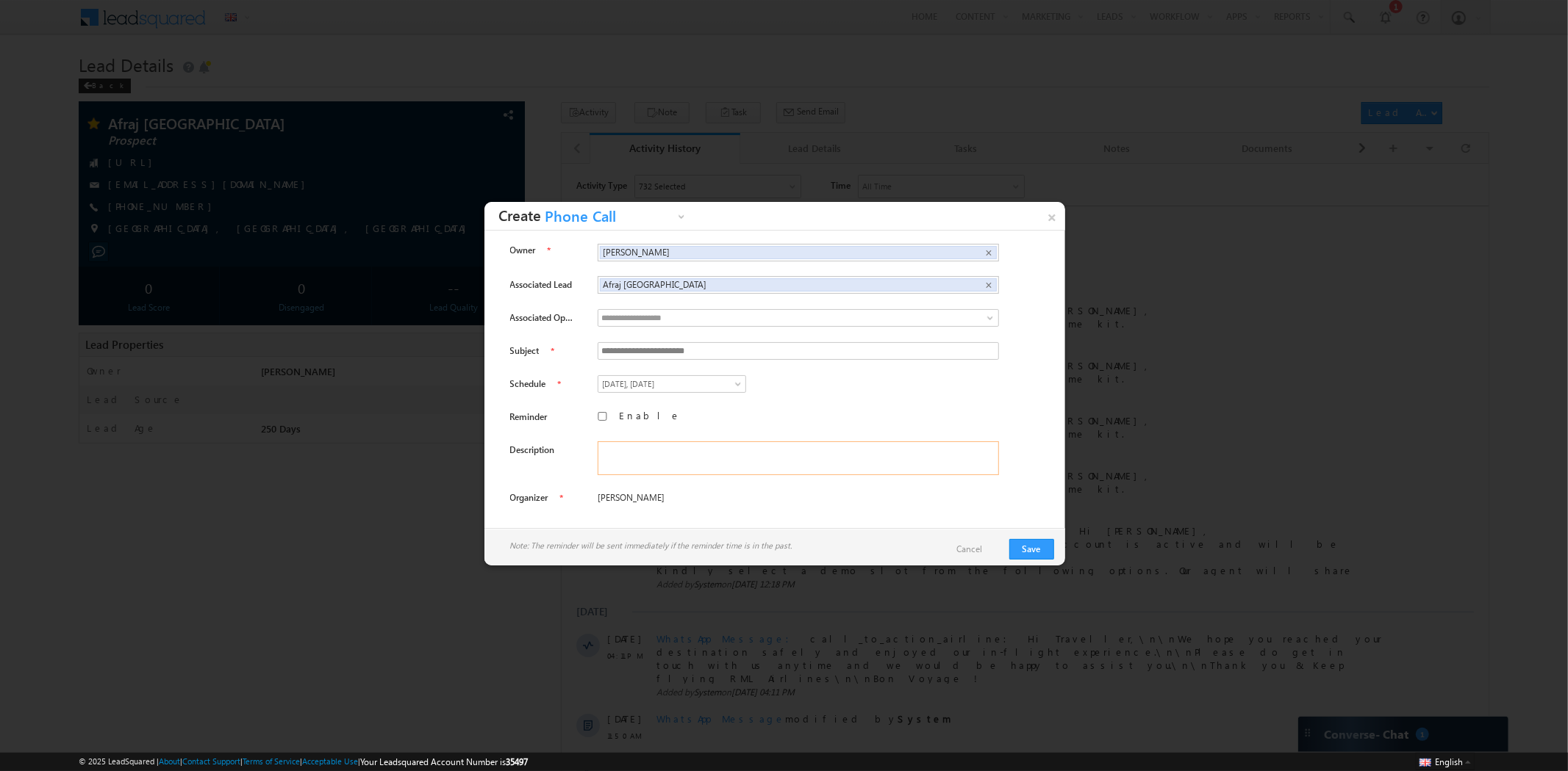
click at [663, 442] on textarea at bounding box center [798, 458] width 401 height 34
type textarea "******"
click at [619, 416] on label "Enable" at bounding box center [650, 415] width 61 height 13
click at [684, 431] on span at bounding box center [679, 437] width 12 height 12
click at [692, 481] on link "3" at bounding box center [701, 487] width 67 height 16
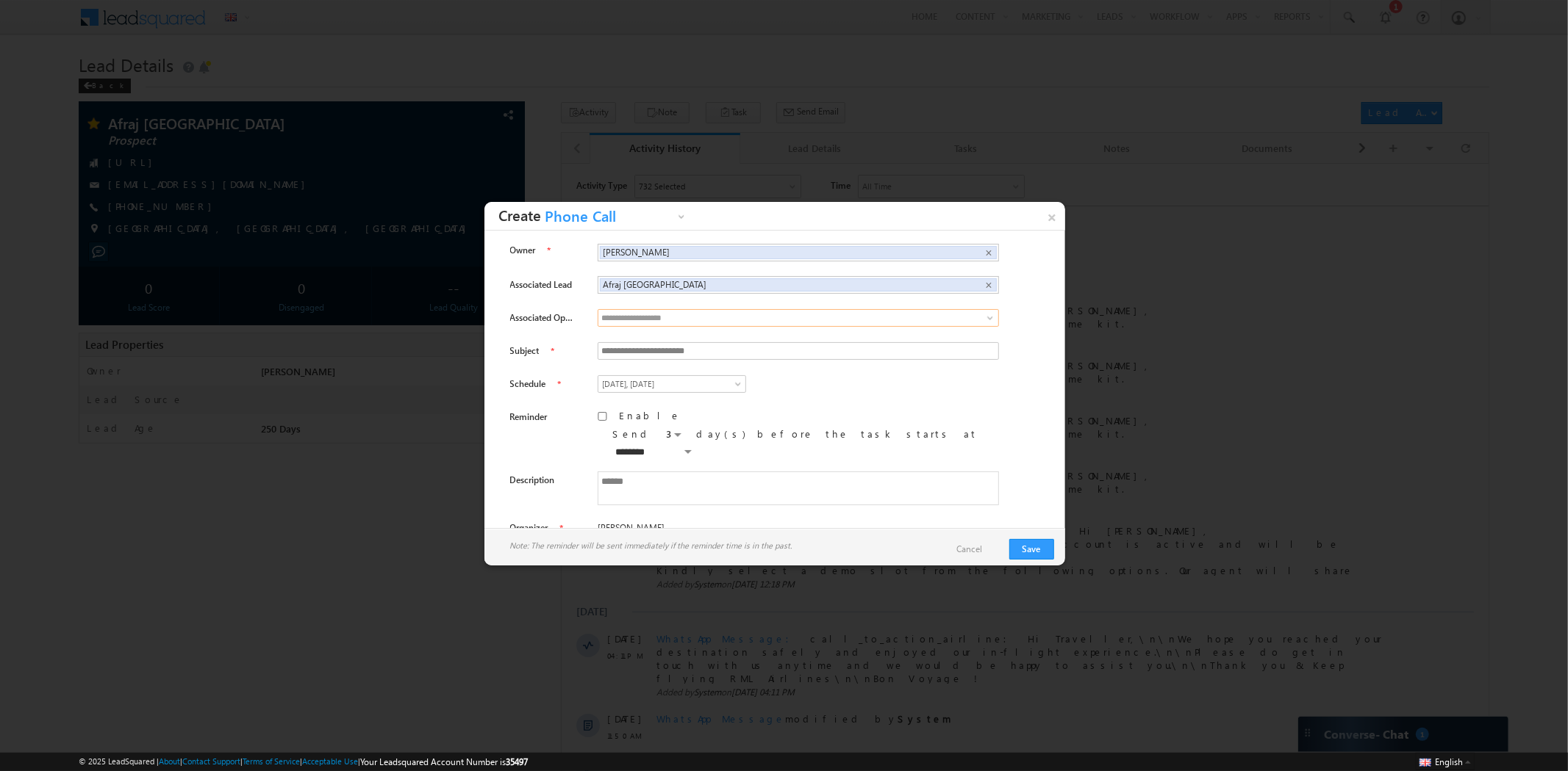
click at [650, 321] on input at bounding box center [798, 318] width 401 height 17
type input "***"
click at [984, 319] on span at bounding box center [990, 318] width 12 height 12
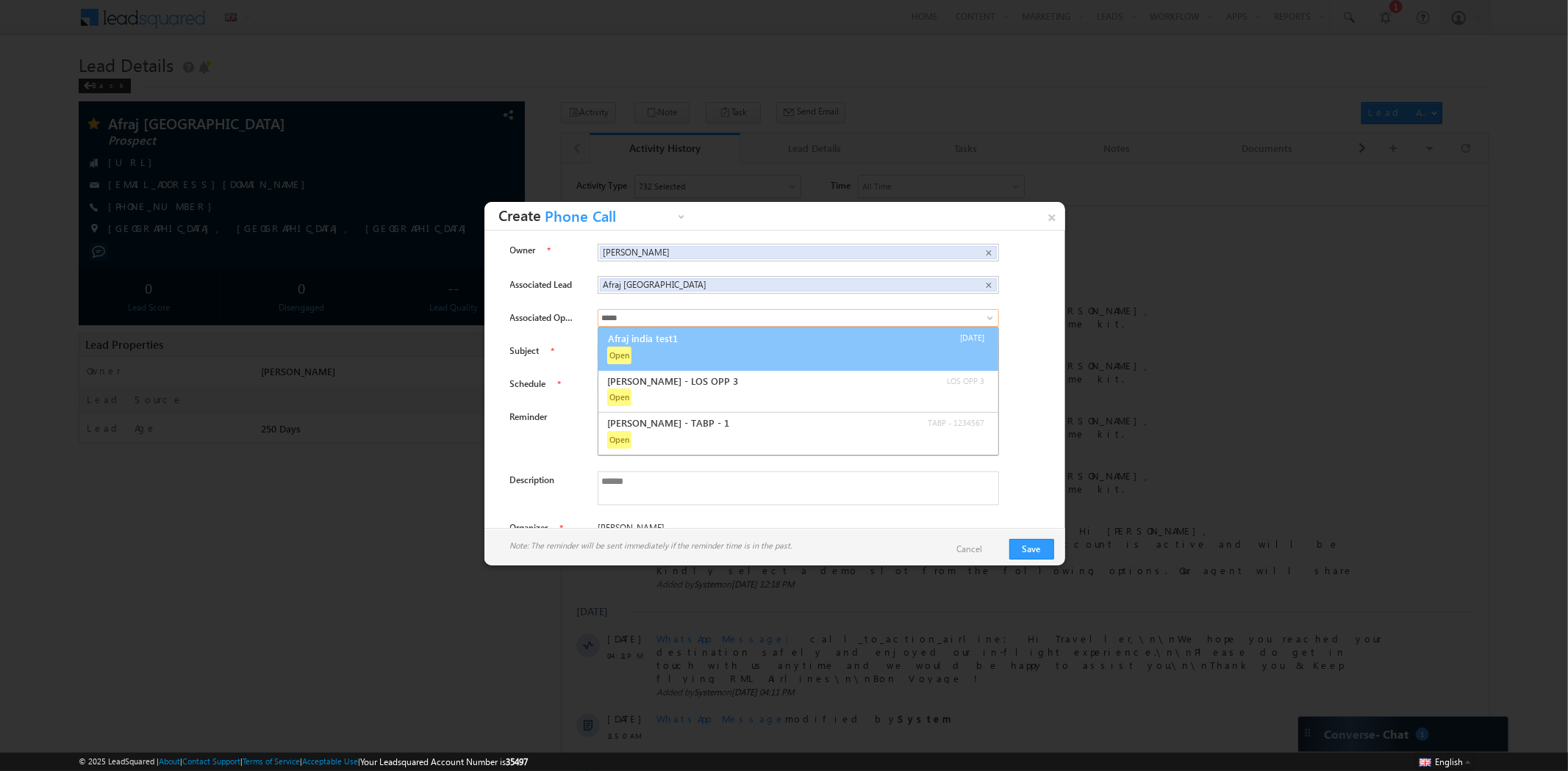
click at [711, 343] on link "Afraj india test1" at bounding box center [735, 338] width 256 height 16
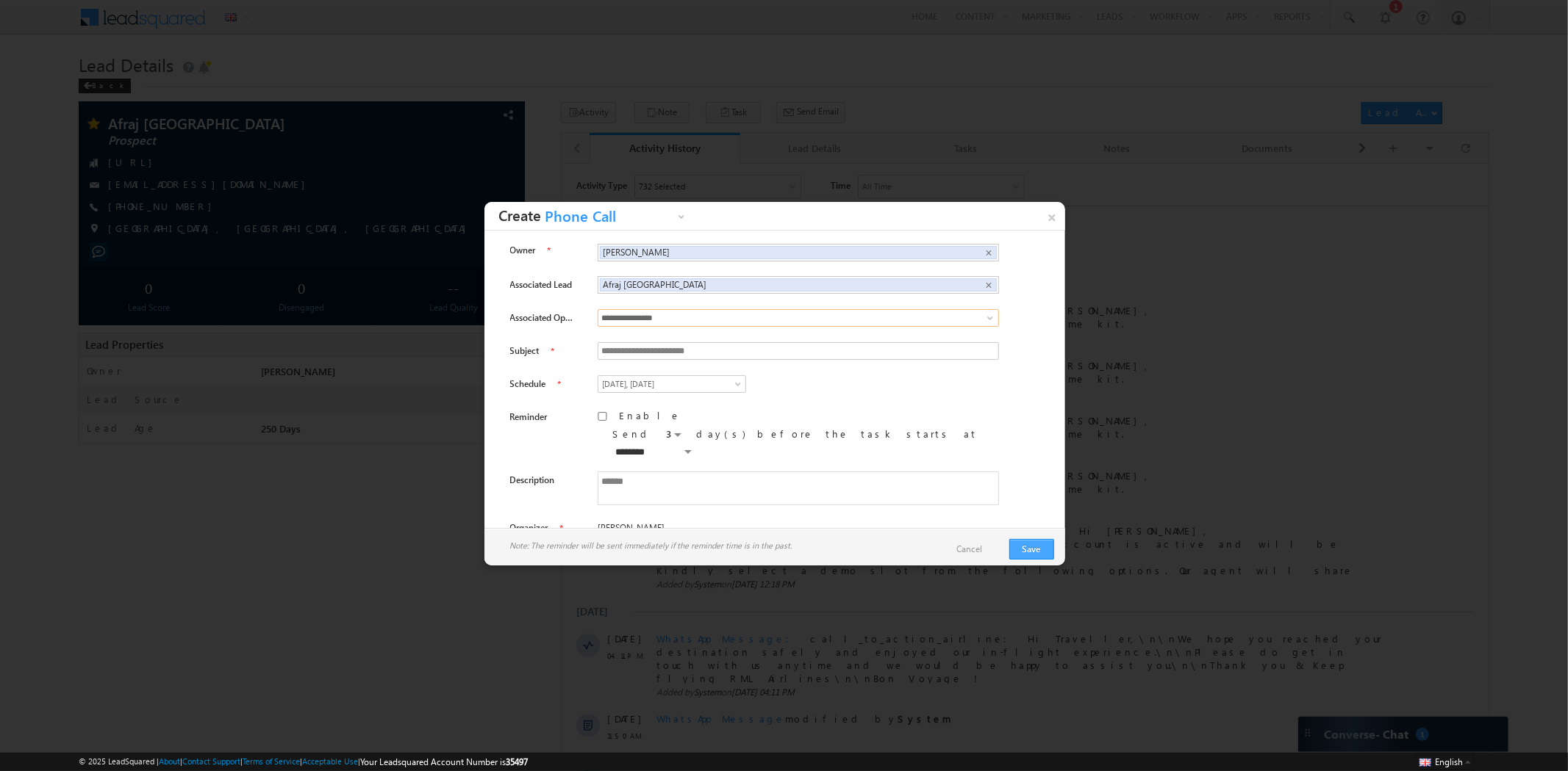
type input "**********"
click at [1040, 541] on button "Save" at bounding box center [1032, 550] width 45 height 21
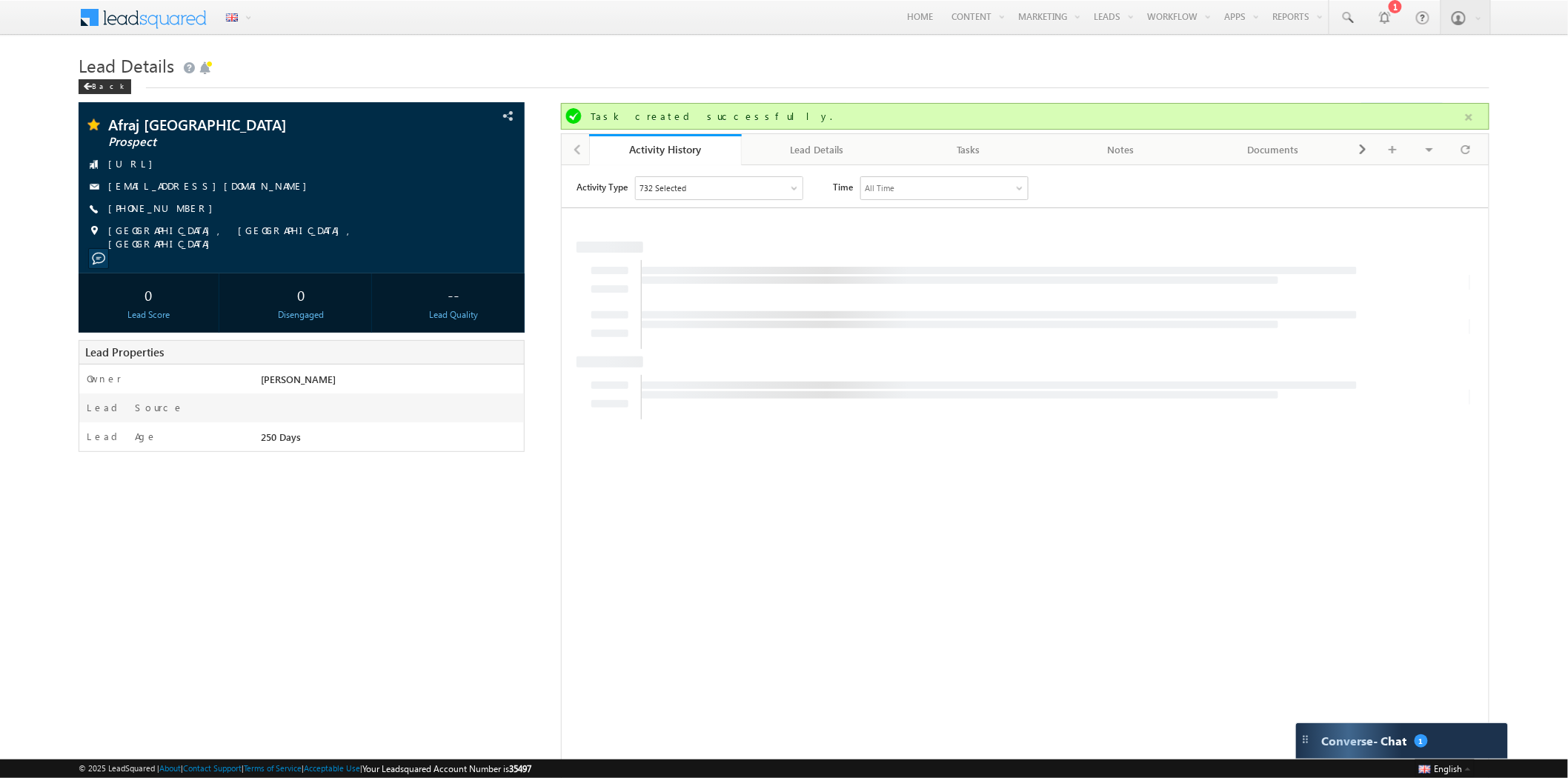
click at [1464, 119] on button "button" at bounding box center [1469, 117] width 18 height 18
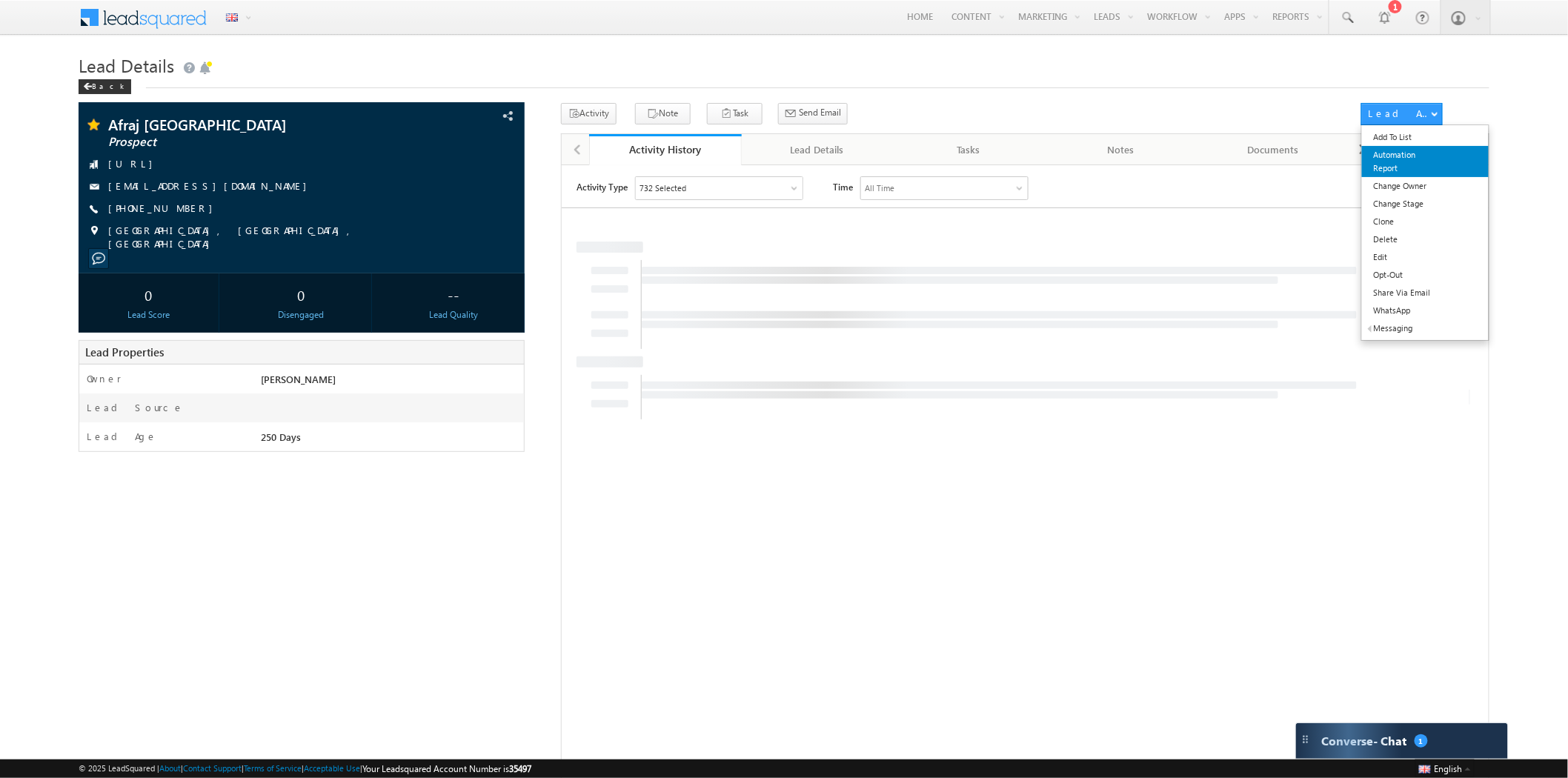
click at [1414, 170] on link "Automation Report" at bounding box center [1425, 161] width 126 height 31
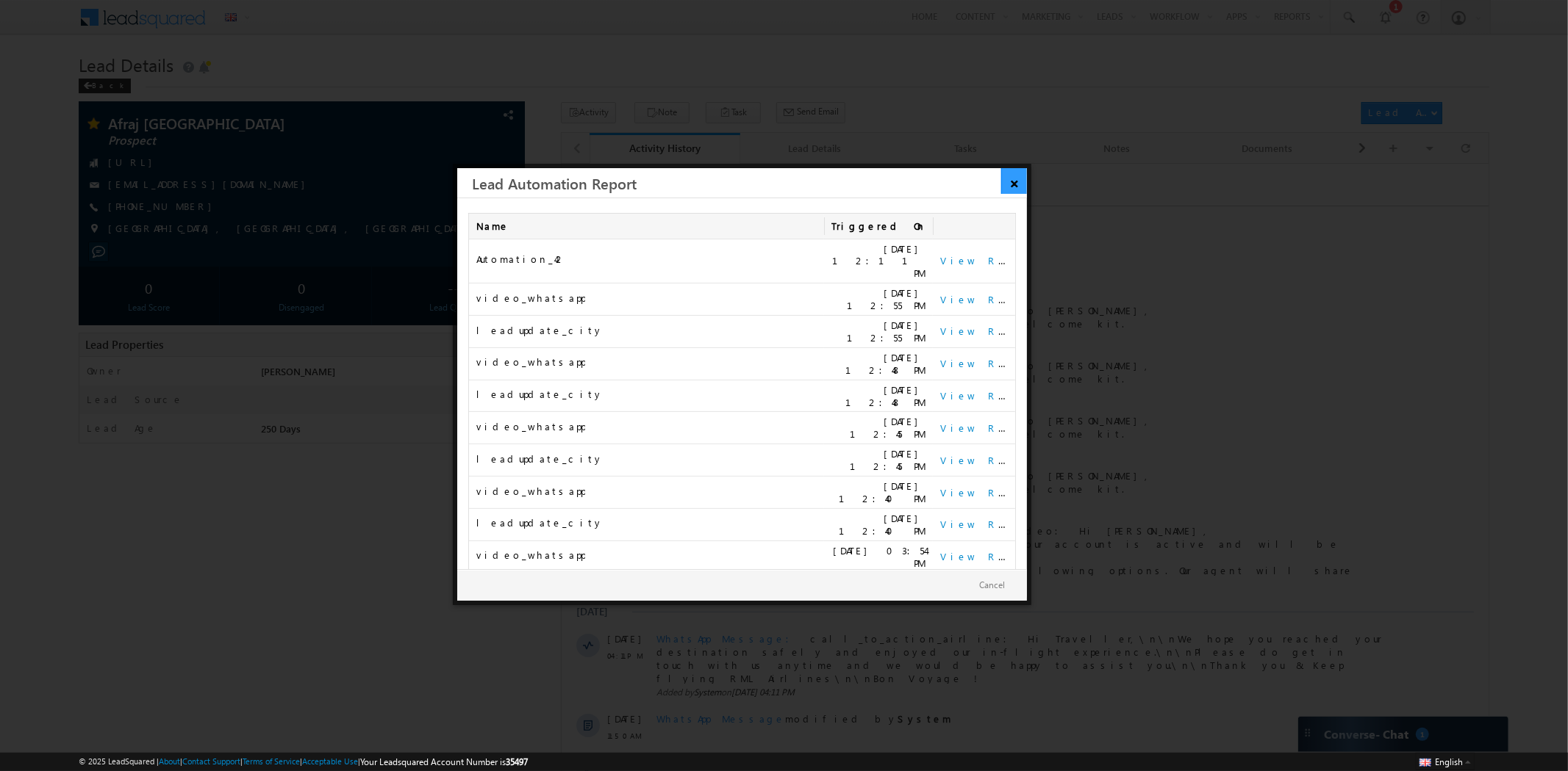
click at [1002, 181] on link "×" at bounding box center [1014, 182] width 26 height 26
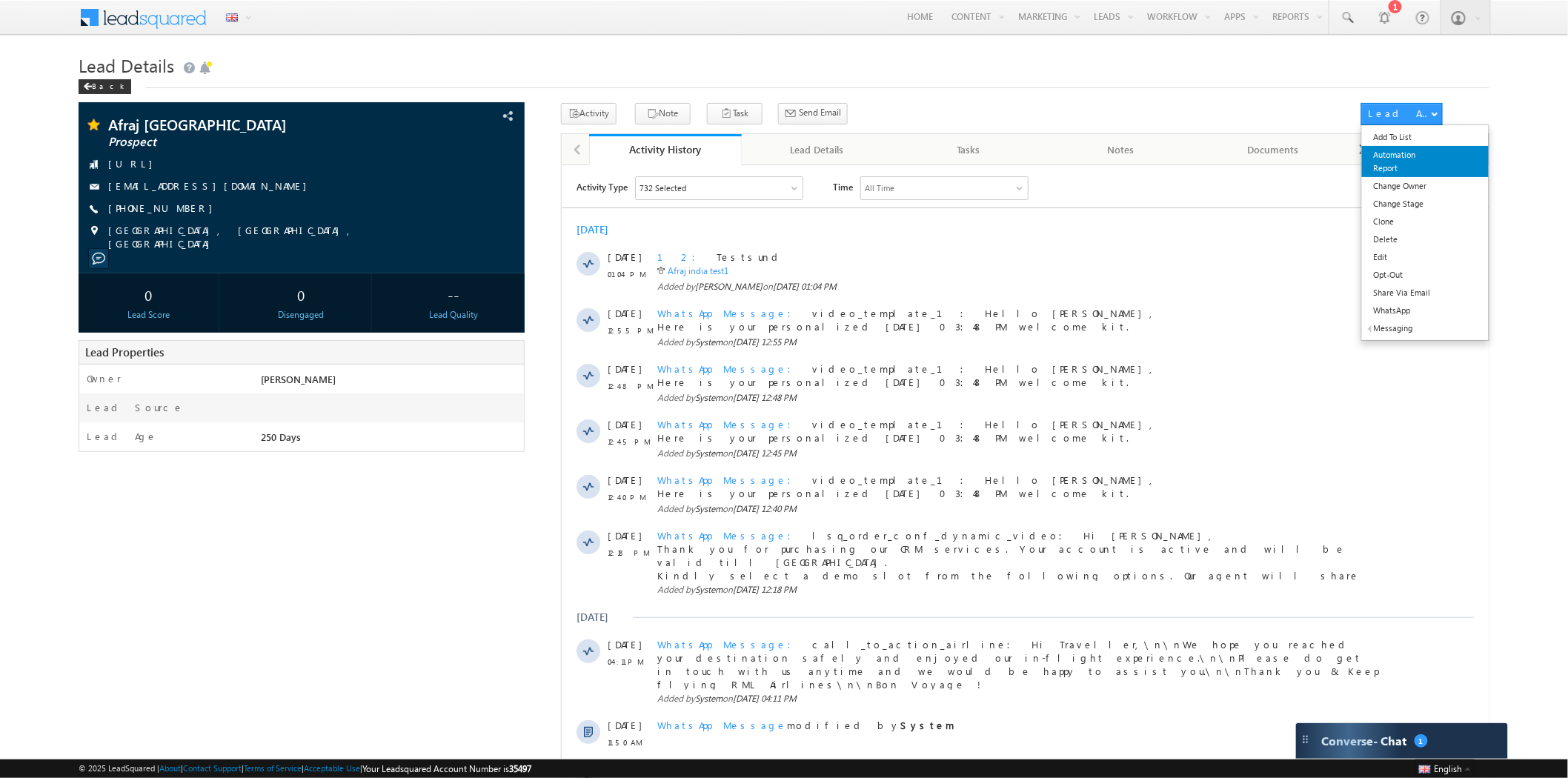
click at [1389, 155] on link "Automation Report" at bounding box center [1425, 161] width 126 height 31
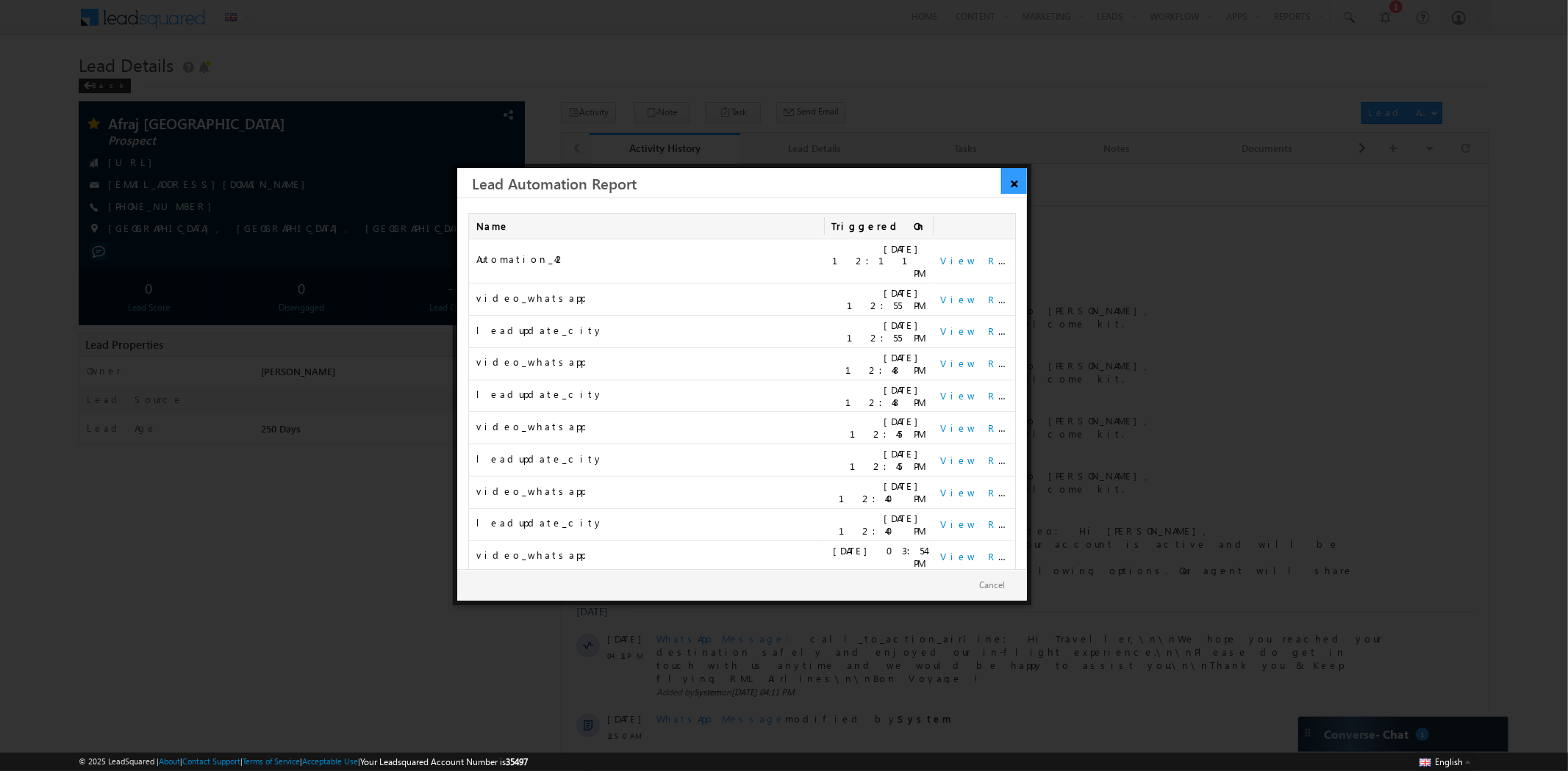
click at [1014, 178] on link "×" at bounding box center [1014, 182] width 26 height 26
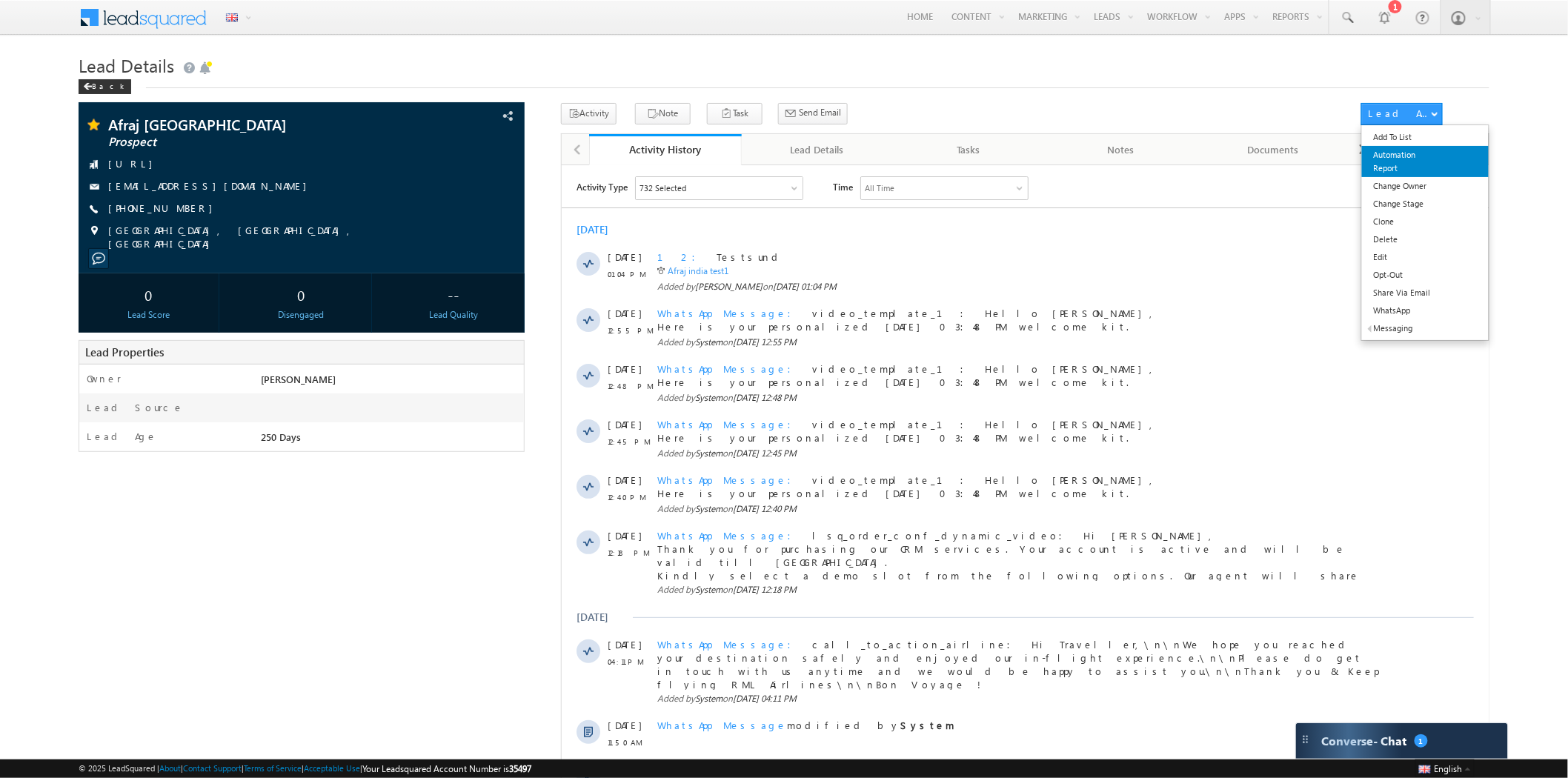
click at [1401, 154] on link "Automation Report" at bounding box center [1425, 161] width 126 height 31
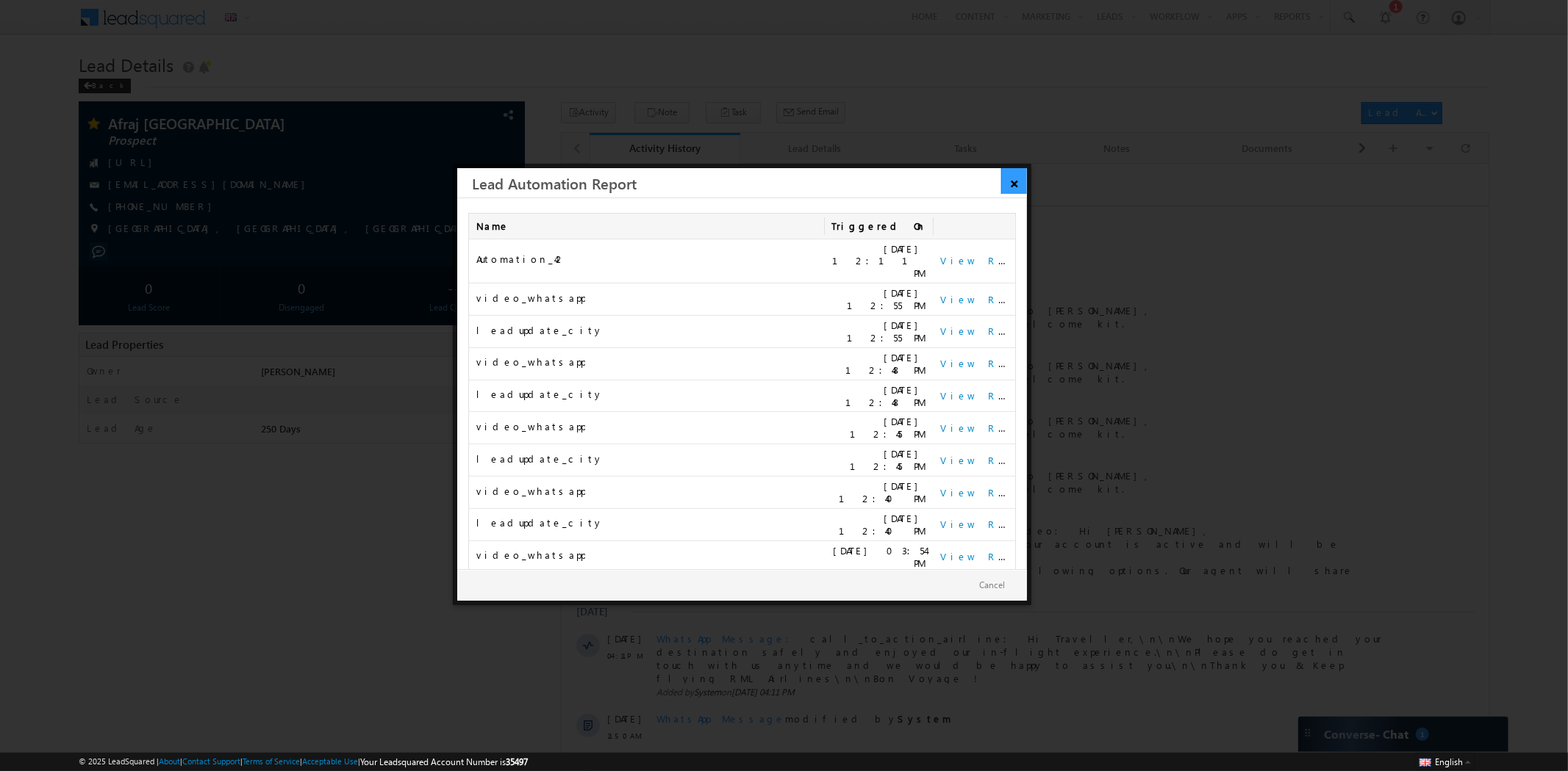
click at [1010, 178] on link "×" at bounding box center [1014, 182] width 26 height 26
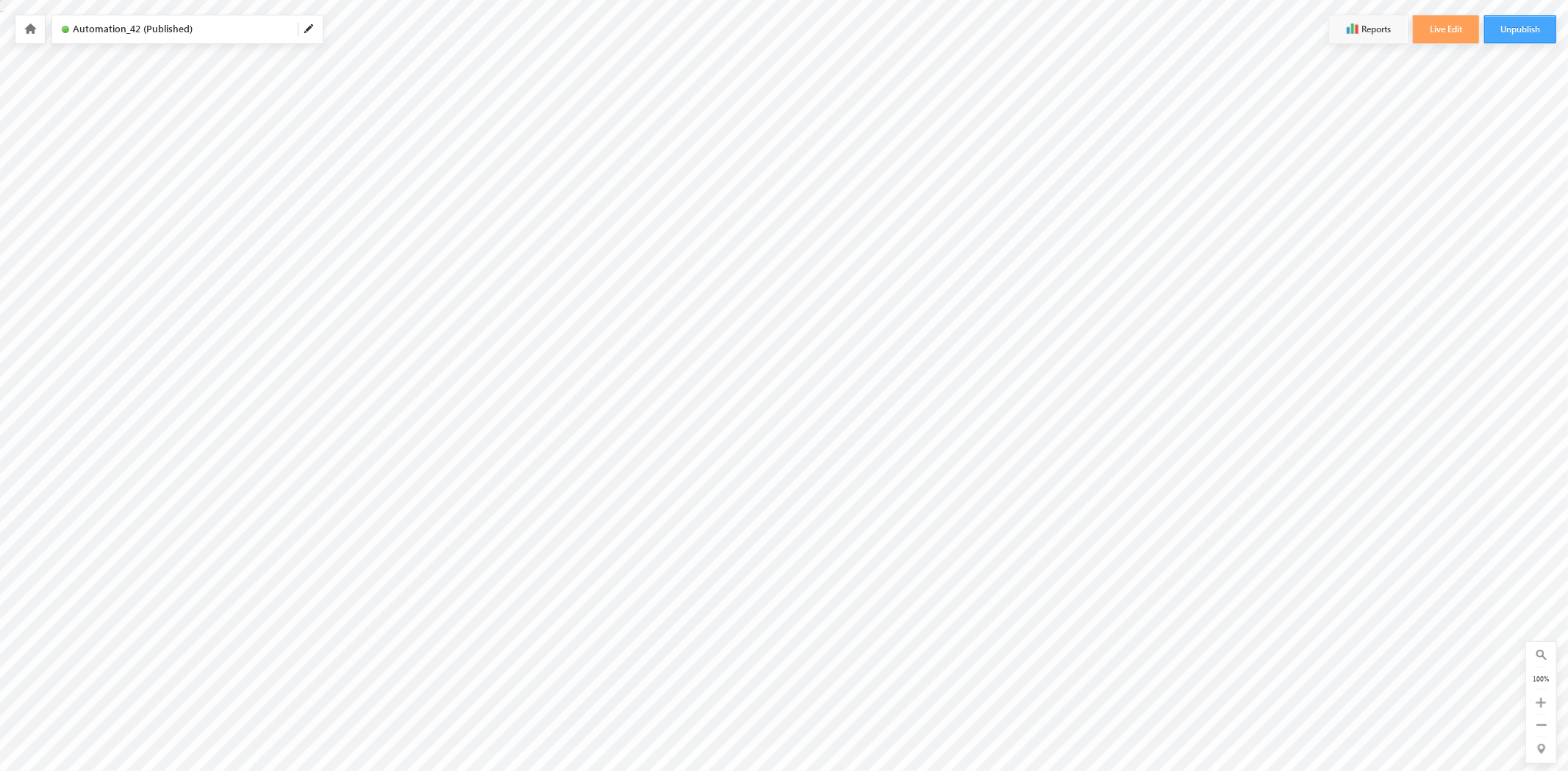
click at [1508, 34] on button "Unpublish" at bounding box center [1520, 29] width 72 height 28
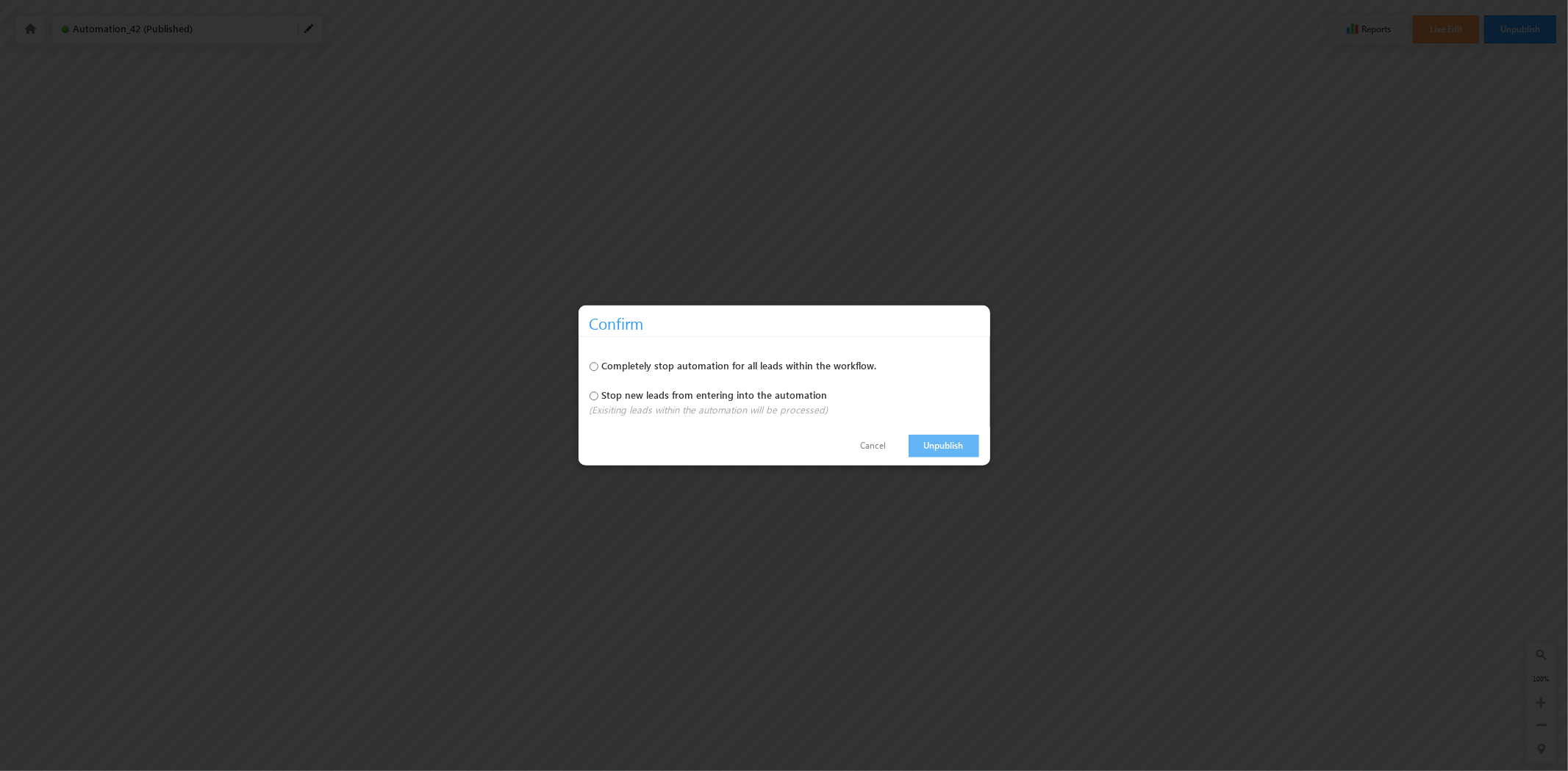
click at [957, 433] on div "Unpublish Cancel" at bounding box center [784, 447] width 412 height 38
click at [961, 443] on link "Unpublish" at bounding box center [944, 446] width 71 height 22
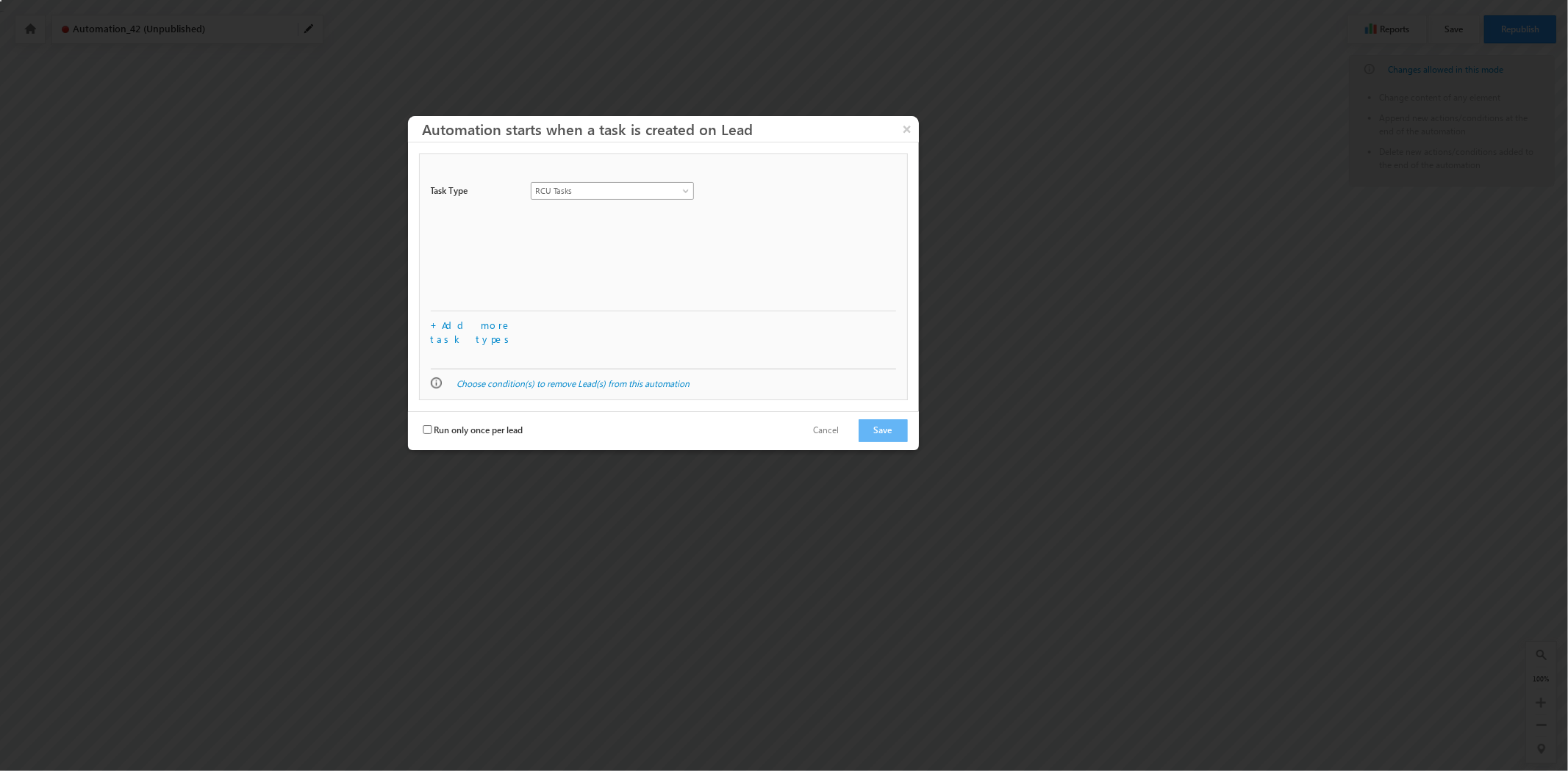
click at [662, 185] on span "RCU Tasks" at bounding box center [603, 190] width 144 height 13
click at [605, 252] on link "Phone Call" at bounding box center [612, 252] width 163 height 13
click at [893, 419] on button "Save" at bounding box center [883, 430] width 49 height 22
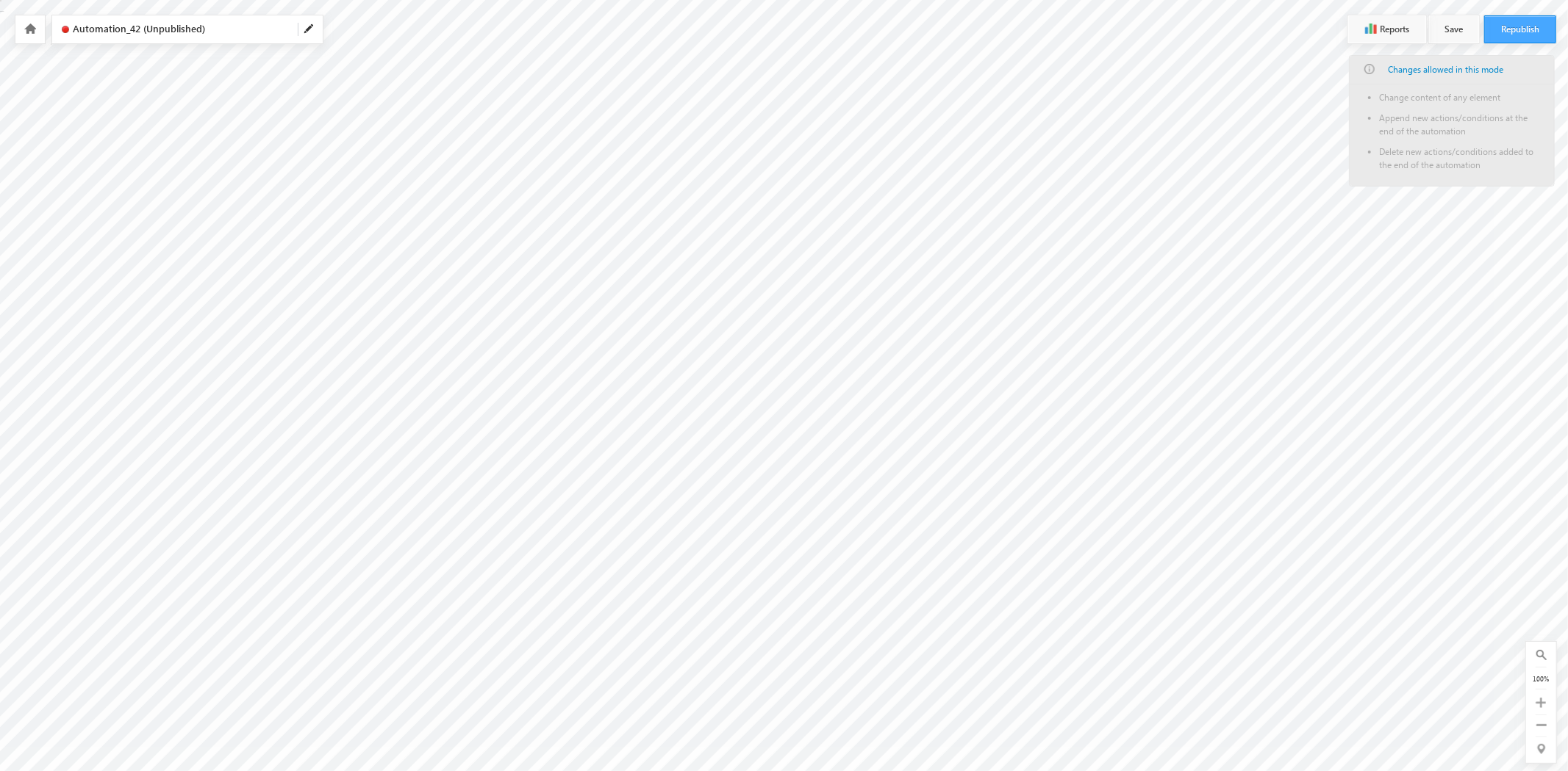
click at [1524, 29] on button "Republish" at bounding box center [1520, 29] width 72 height 28
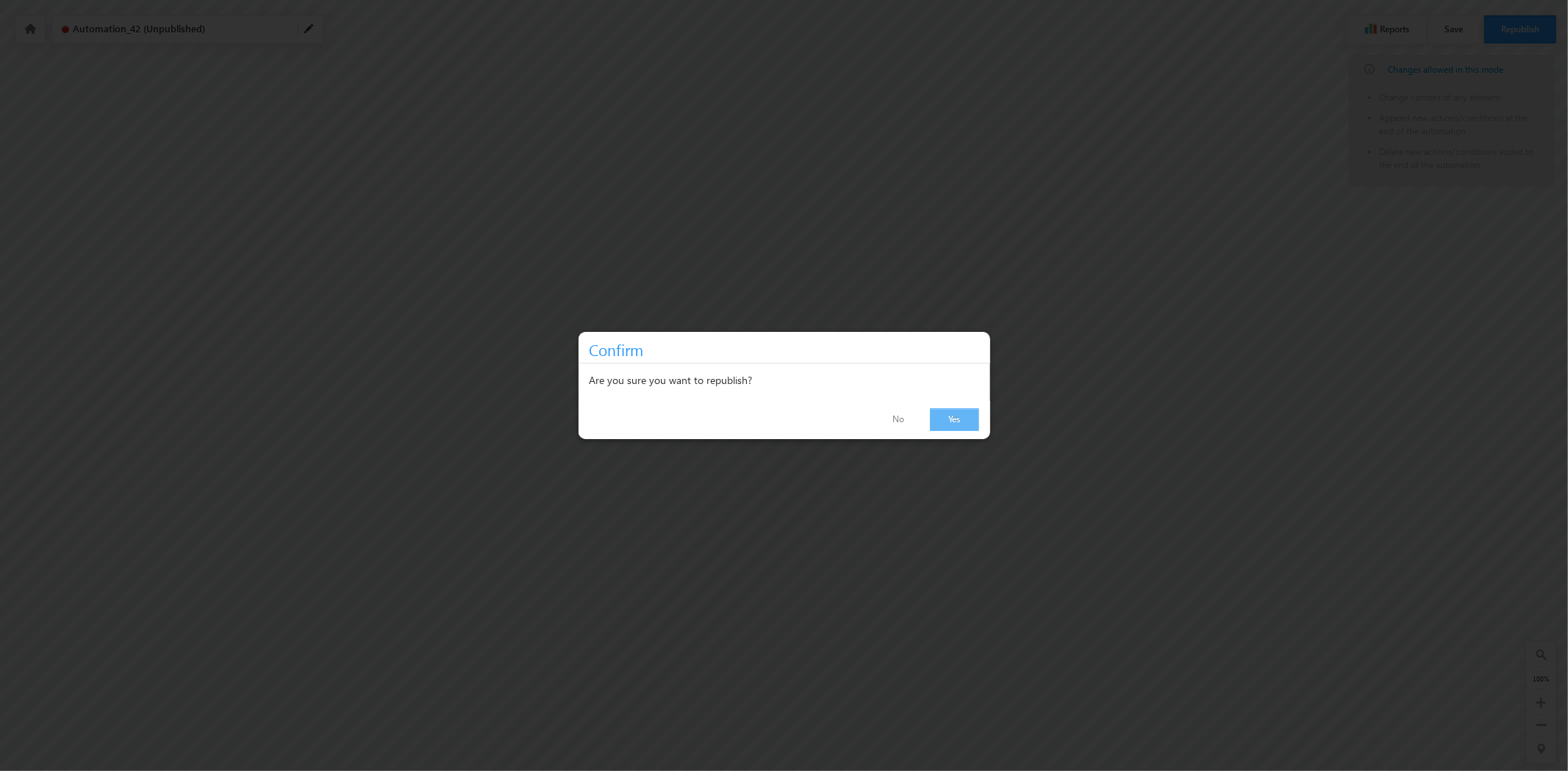
click at [950, 422] on link "Yes" at bounding box center [954, 420] width 49 height 22
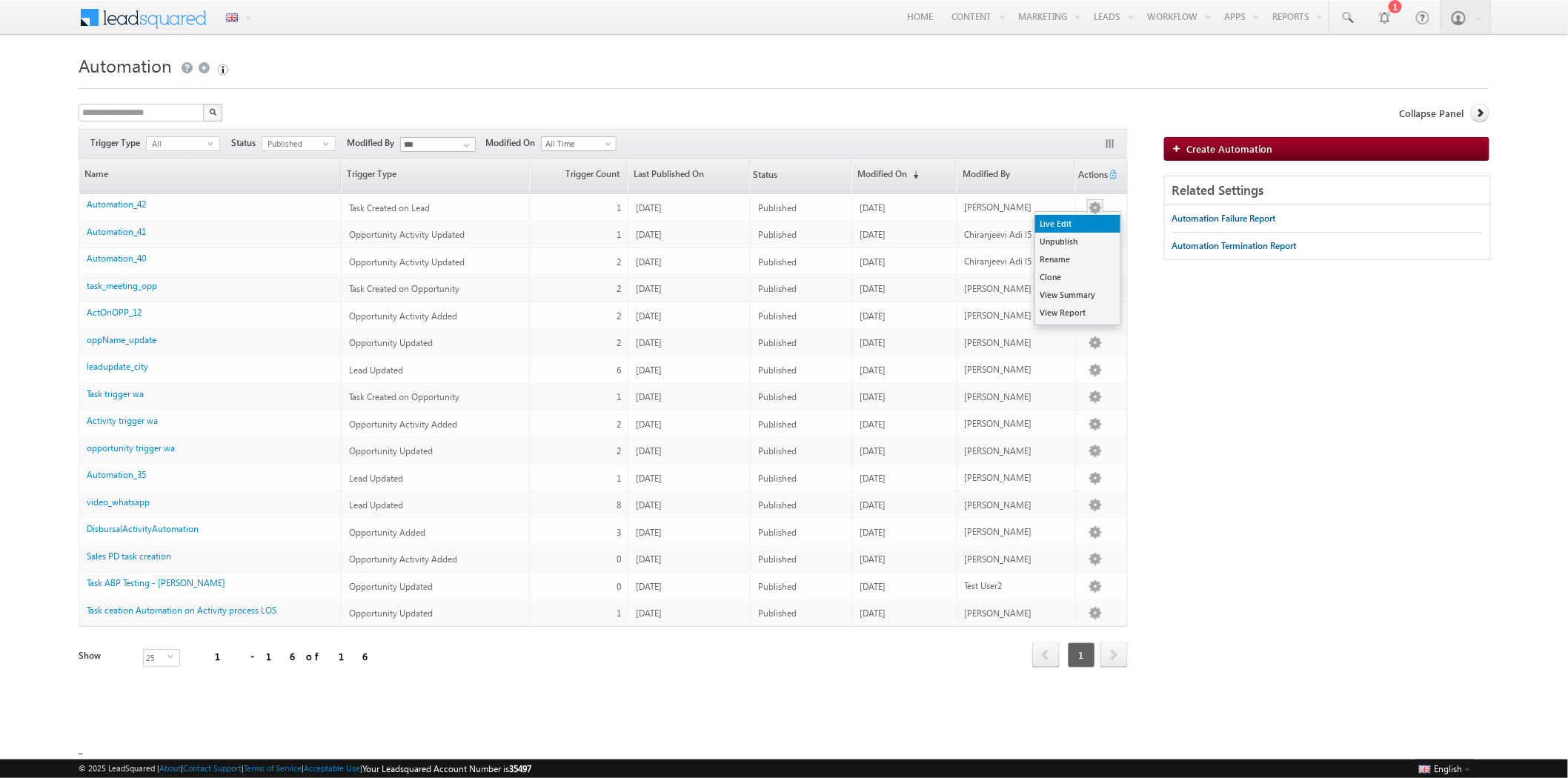
click at [1084, 226] on link "Live Edit" at bounding box center [1078, 223] width 85 height 17
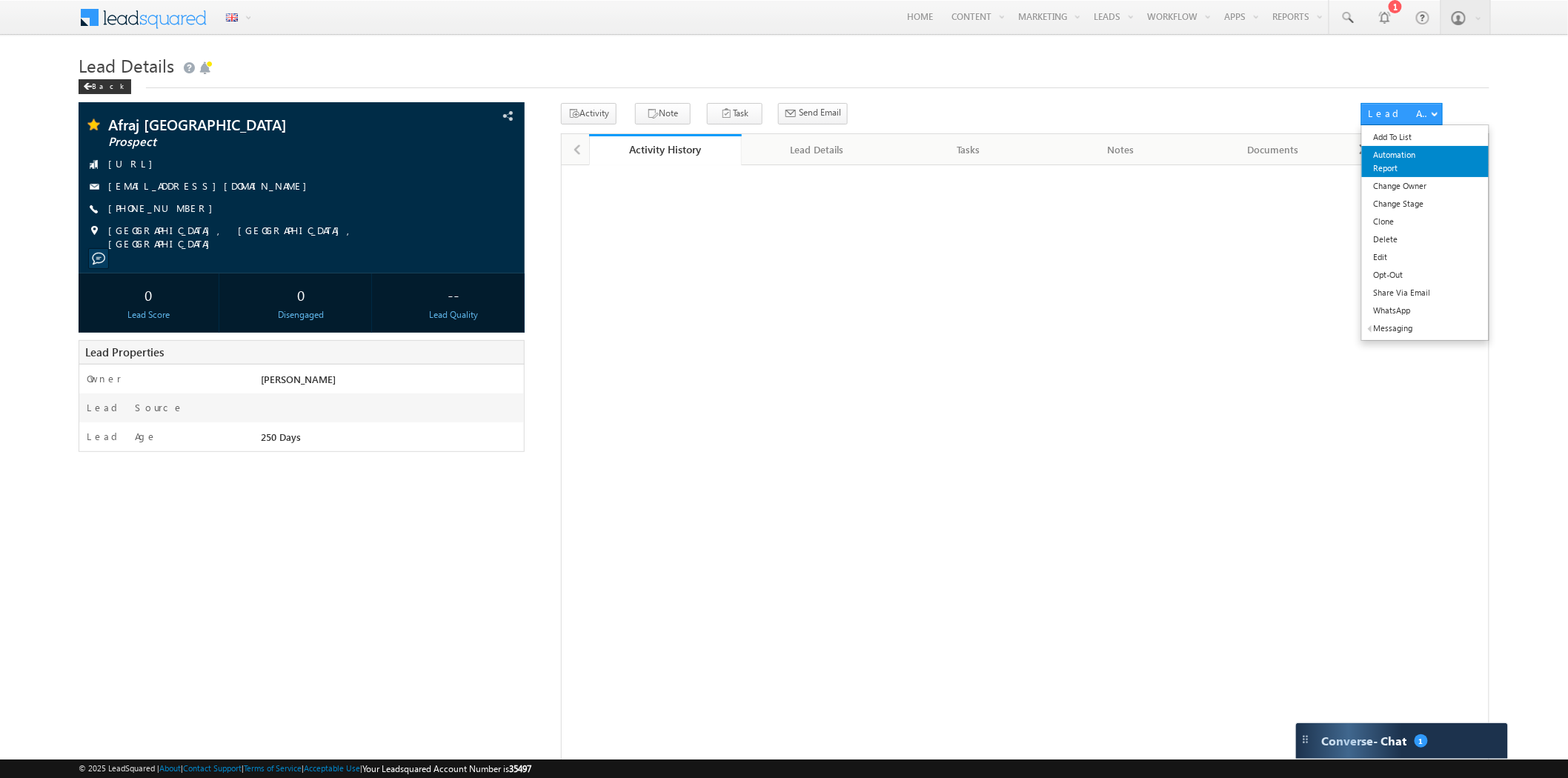
click at [1401, 165] on link "Automation Report" at bounding box center [1425, 161] width 126 height 31
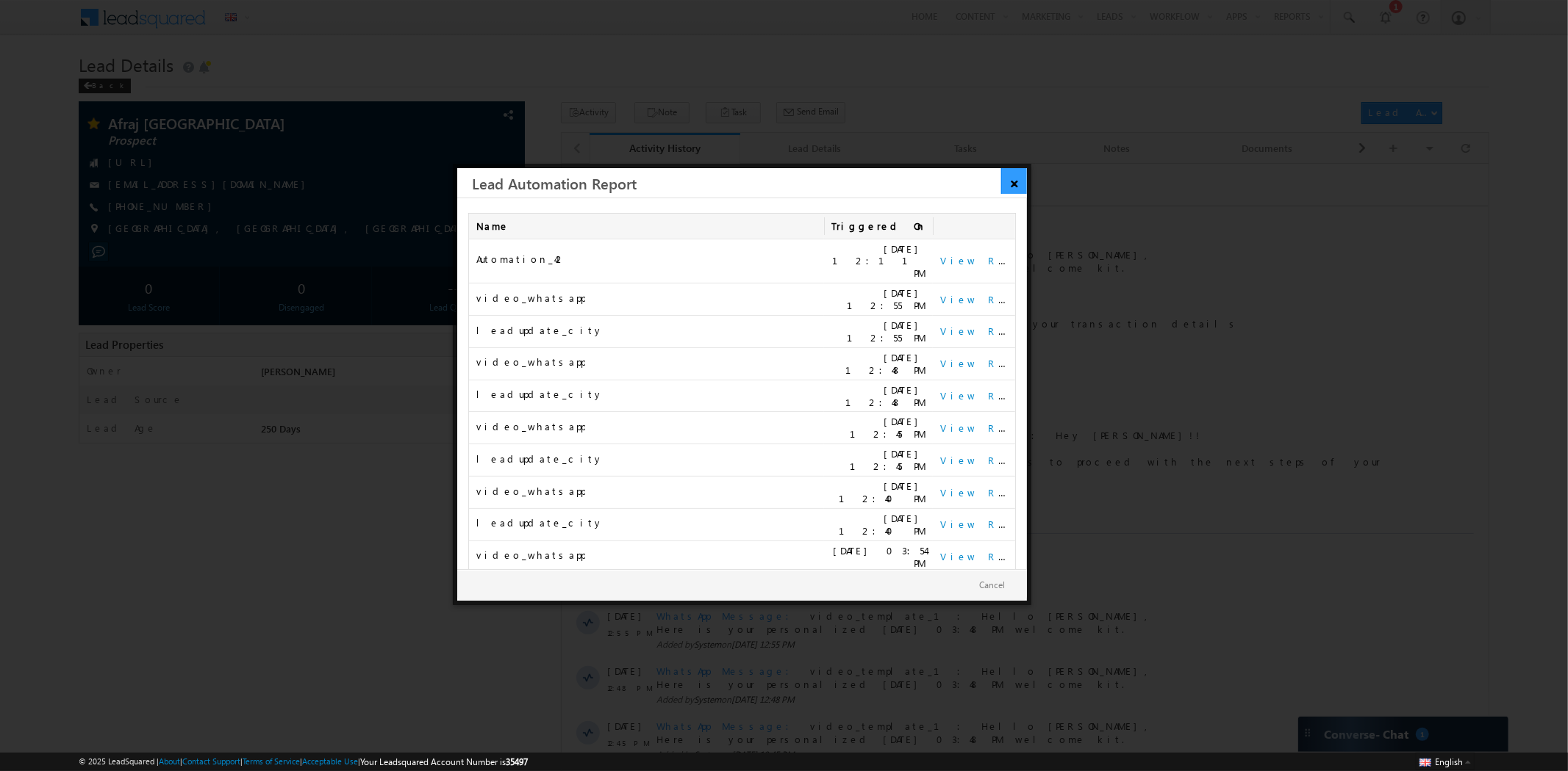
click at [1012, 182] on link "×" at bounding box center [1014, 182] width 26 height 26
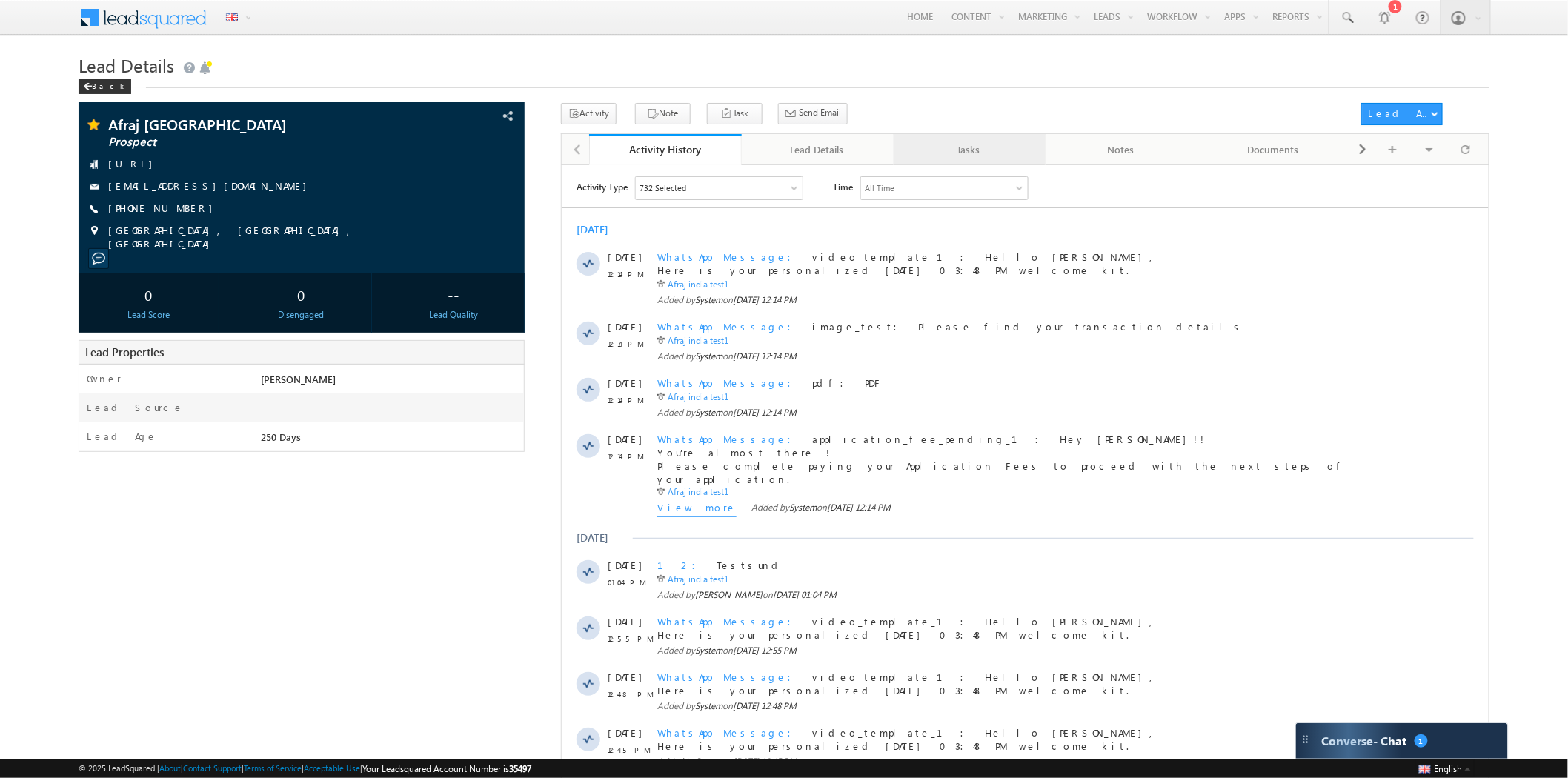
click at [995, 148] on div "Tasks" at bounding box center [969, 149] width 126 height 17
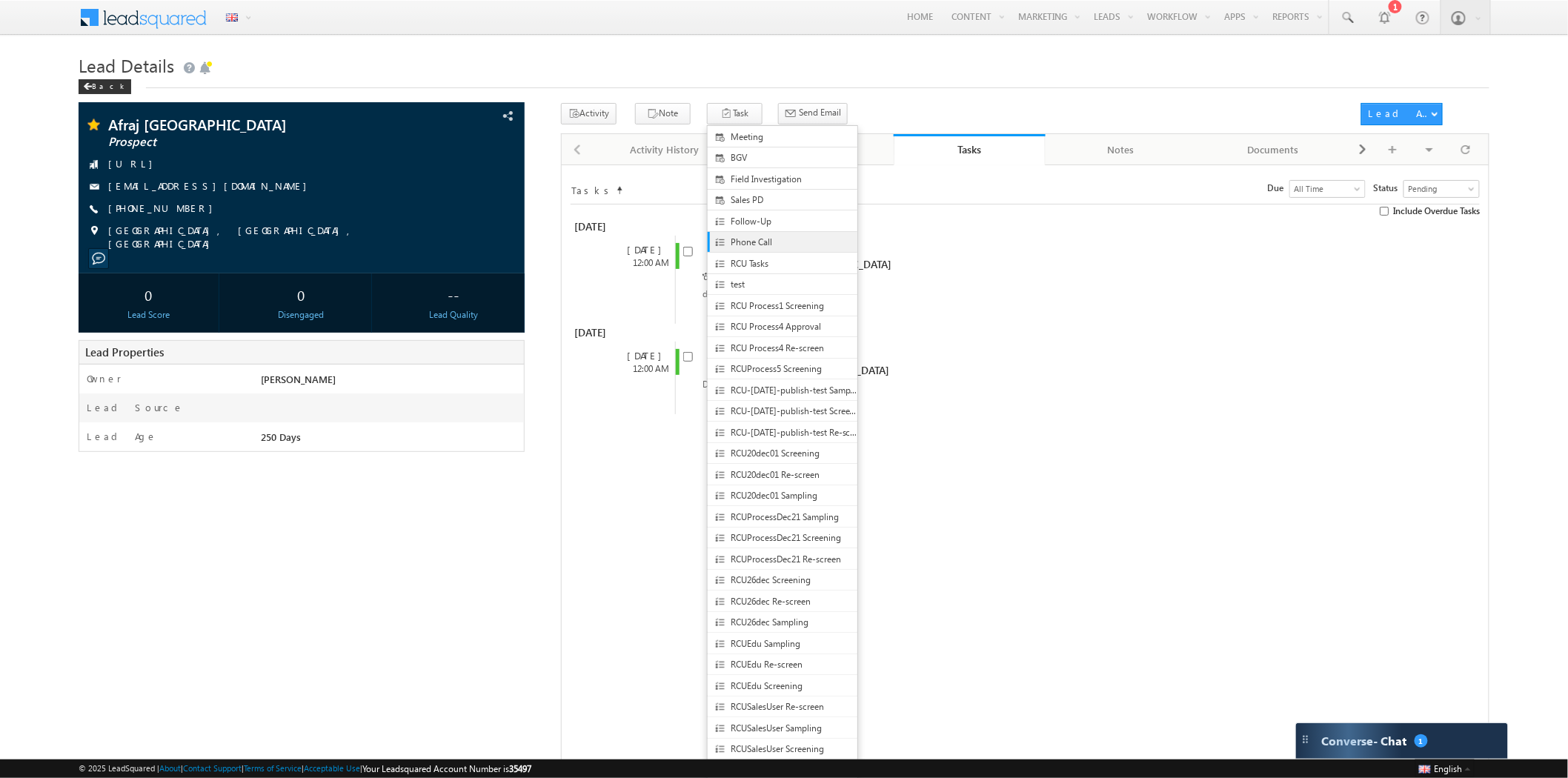
click at [734, 244] on span "Phone Call" at bounding box center [794, 242] width 128 height 13
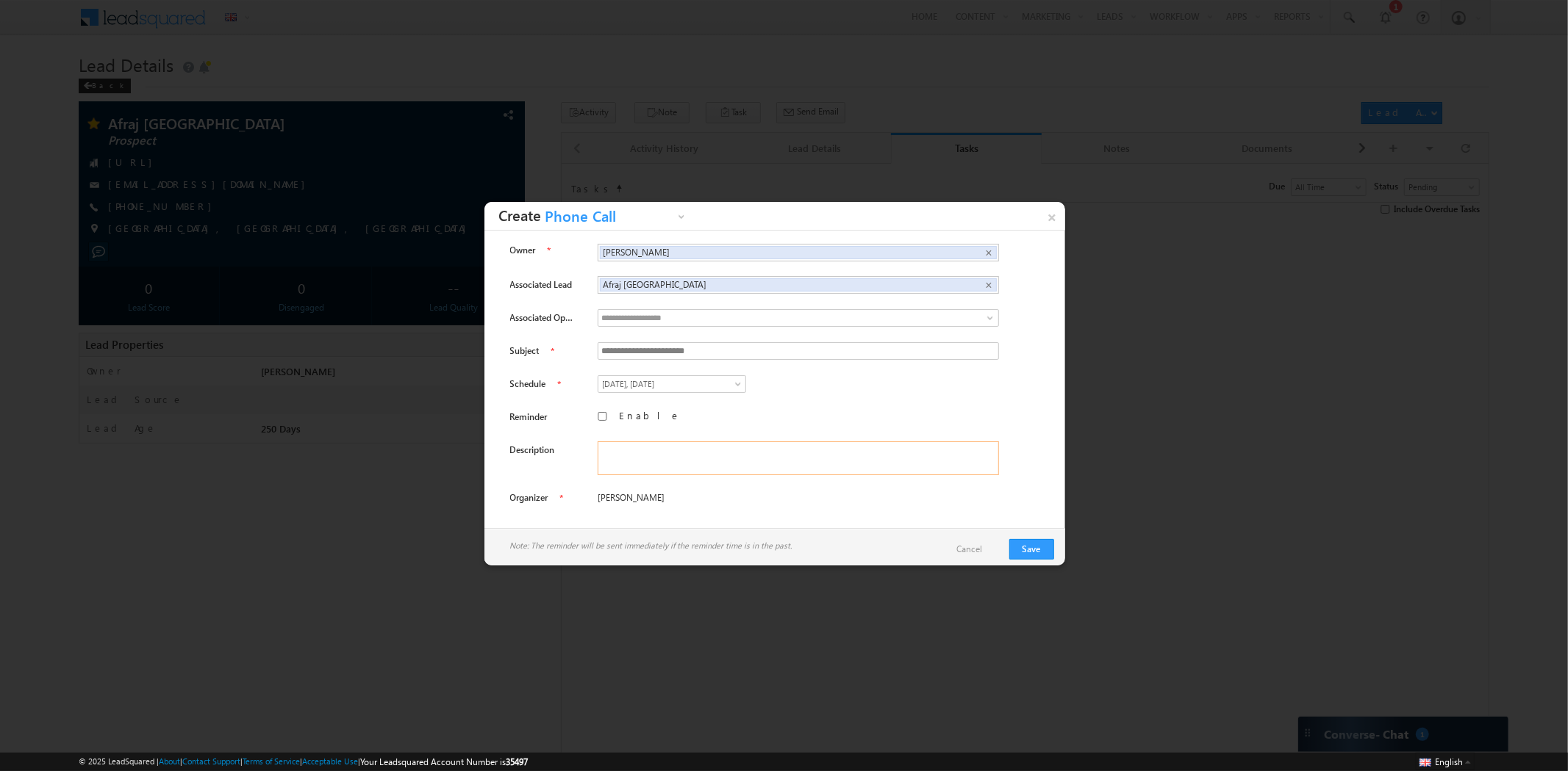
click at [698, 458] on textarea at bounding box center [798, 458] width 401 height 34
type textarea "****"
click at [605, 424] on div "**********" at bounding box center [810, 419] width 424 height 22
click at [619, 415] on label "Enable" at bounding box center [650, 415] width 61 height 13
click at [1045, 545] on button "Save" at bounding box center [1032, 550] width 45 height 21
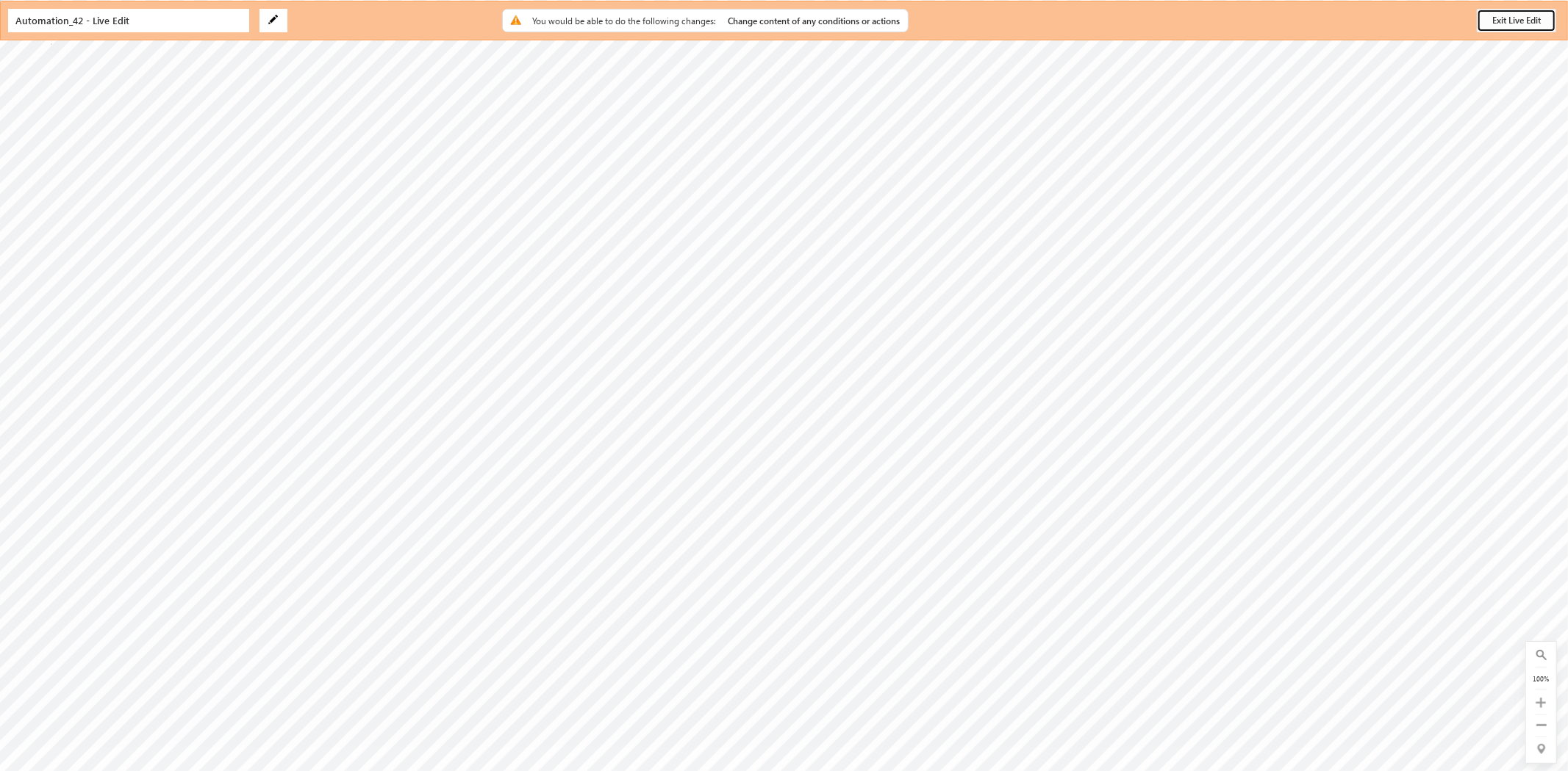
click at [1517, 22] on button "Exit Live Edit" at bounding box center [1516, 20] width 80 height 23
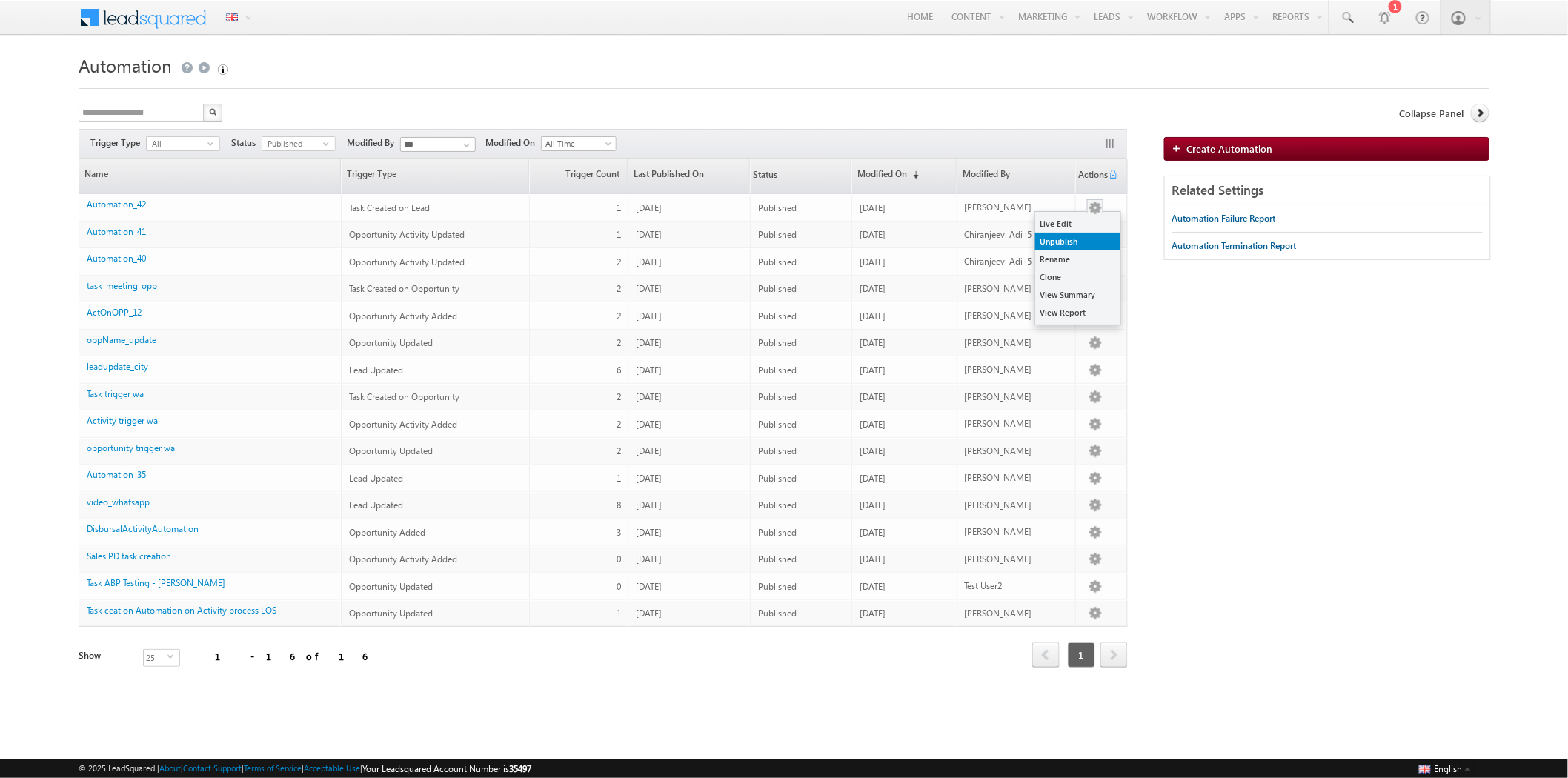
click at [1080, 240] on link "Unpublish" at bounding box center [1078, 242] width 85 height 17
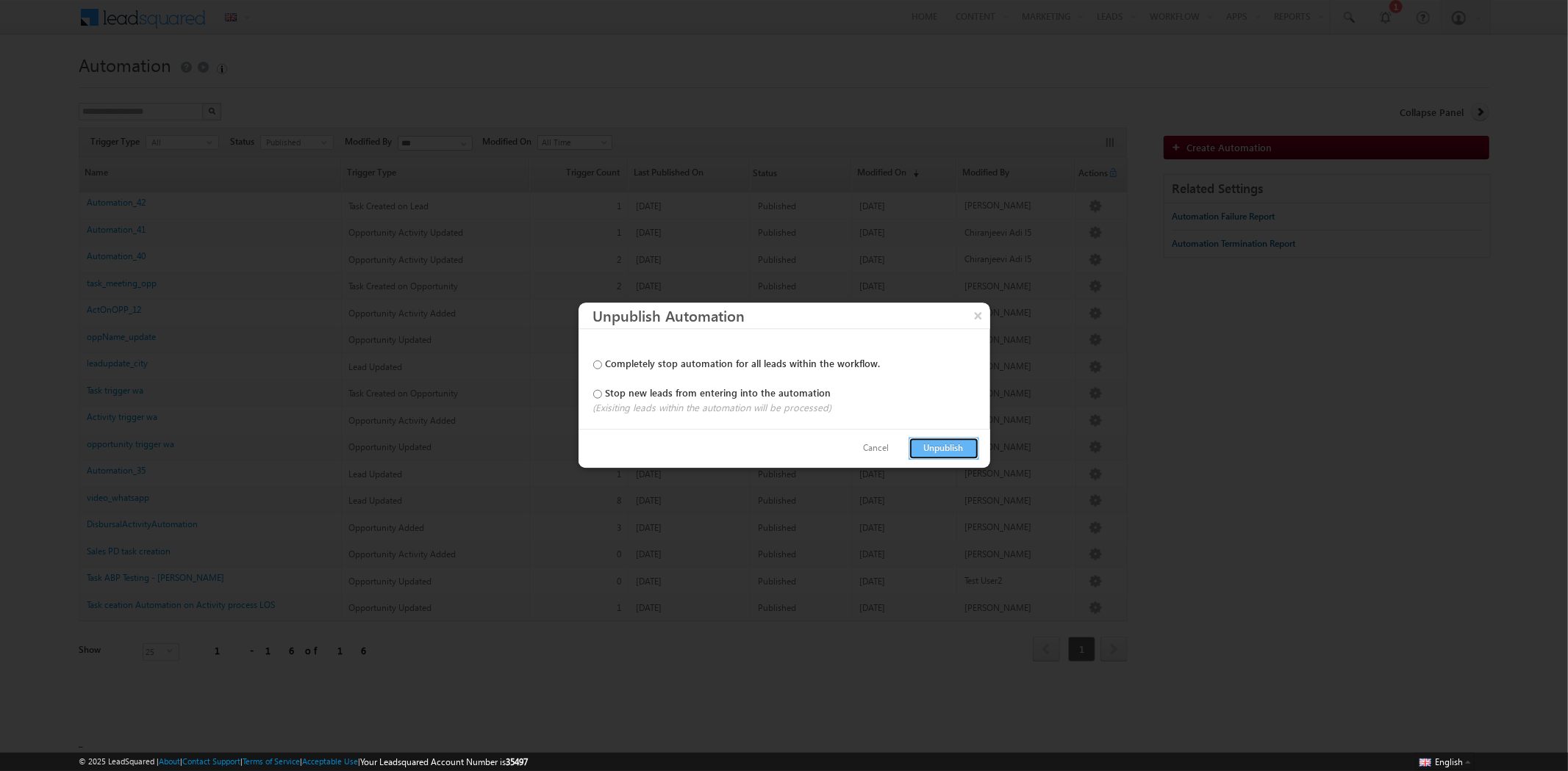
click at [925, 449] on button "Unpublish" at bounding box center [944, 449] width 71 height 22
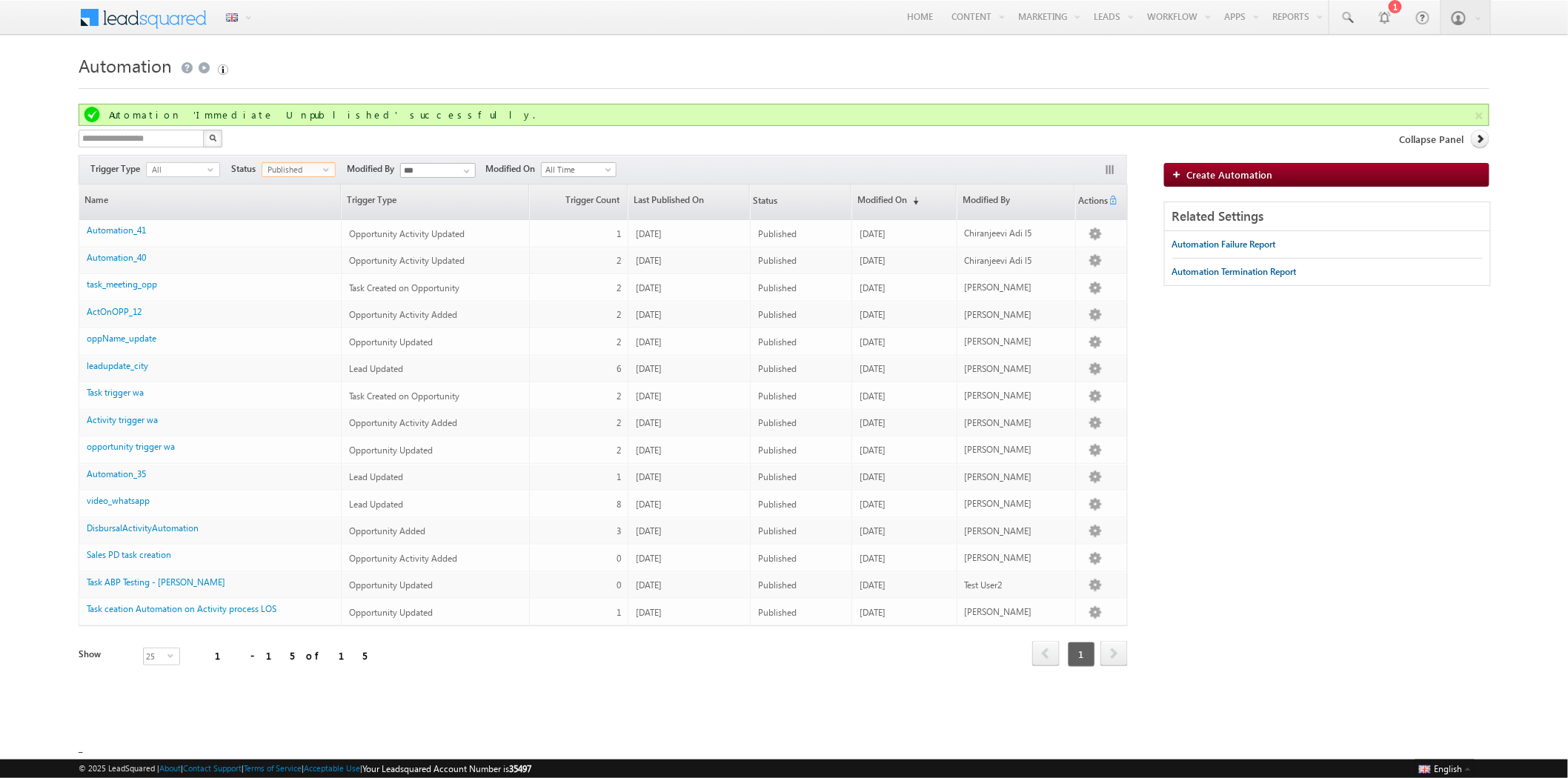
click at [324, 171] on span "select" at bounding box center [330, 169] width 12 height 7
click at [302, 228] on li "Unpublished" at bounding box center [299, 229] width 72 height 15
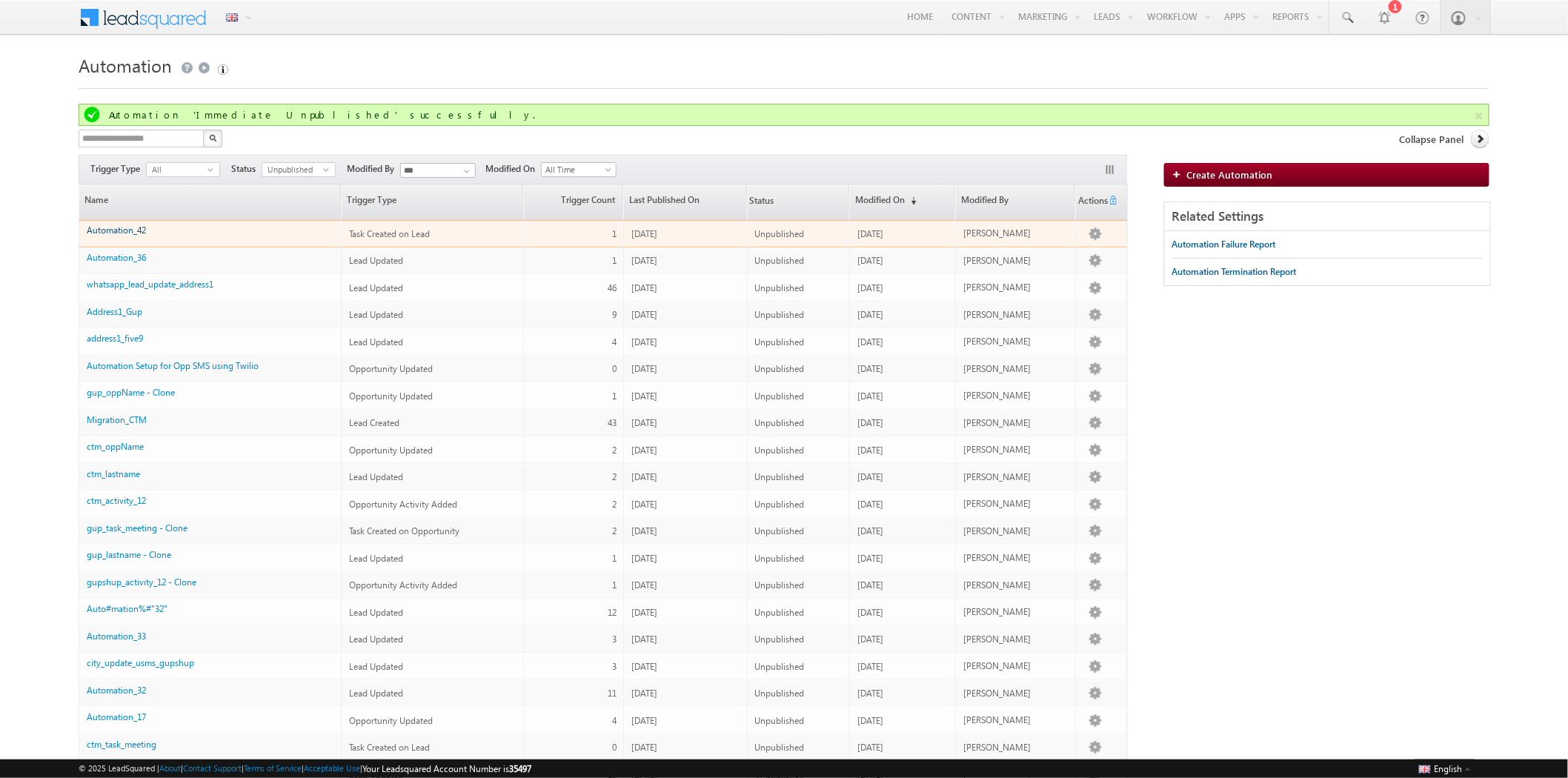
click at [143, 229] on link "Automation_42" at bounding box center [116, 230] width 59 height 11
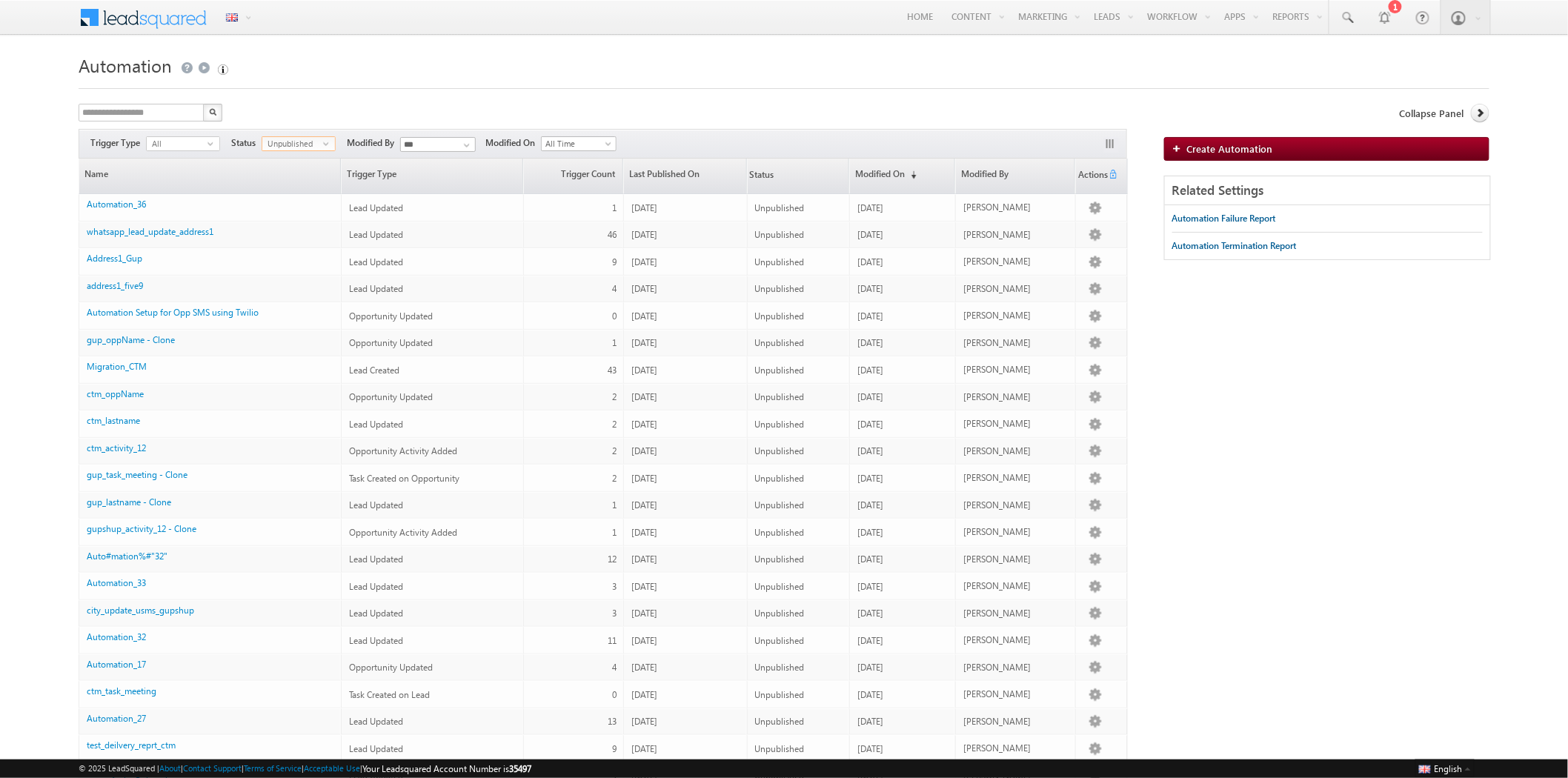
click at [306, 147] on span "Unpublished" at bounding box center [293, 143] width 61 height 13
click at [303, 184] on li "Published" at bounding box center [299, 188] width 72 height 15
